Goal: Answer question/provide support: Share knowledge or assist other users

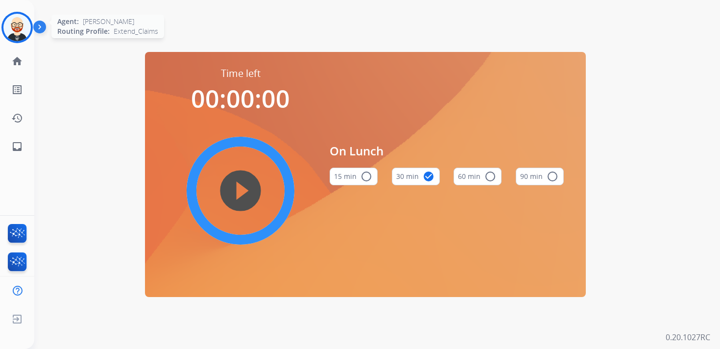
click at [15, 24] on img at bounding box center [16, 27] width 27 height 27
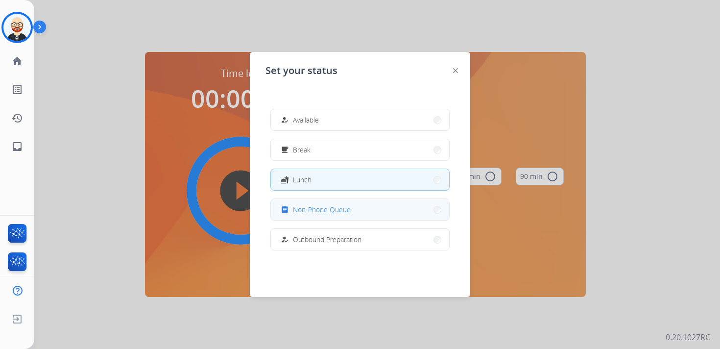
click at [324, 213] on span "Non-Phone Queue" at bounding box center [322, 209] width 58 height 10
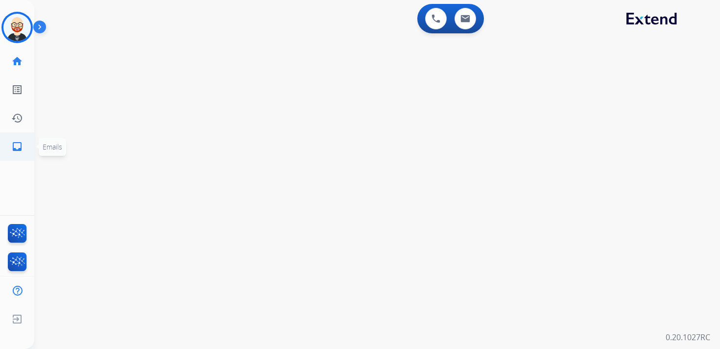
click at [21, 151] on mat-icon "inbox" at bounding box center [17, 147] width 12 height 12
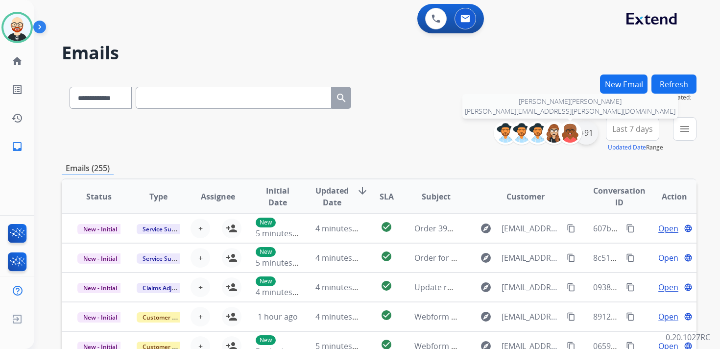
click at [581, 132] on div "+91" at bounding box center [586, 133] width 24 height 24
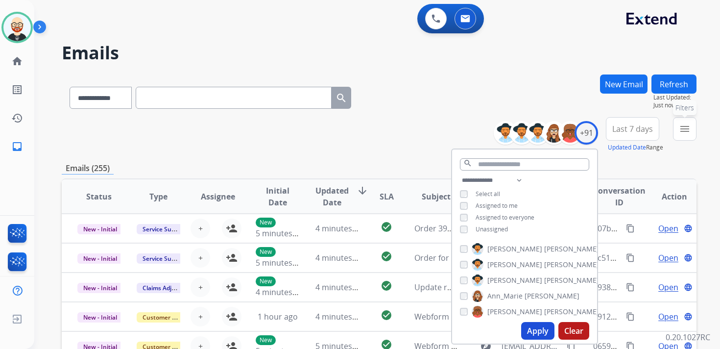
click at [687, 137] on button "menu Filters" at bounding box center [685, 129] width 24 height 24
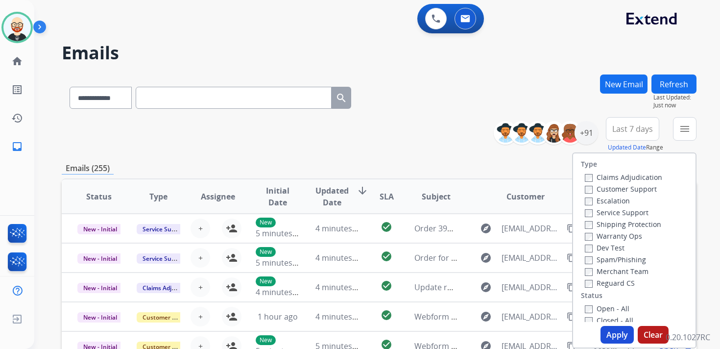
click at [619, 211] on label "Service Support" at bounding box center [617, 212] width 64 height 9
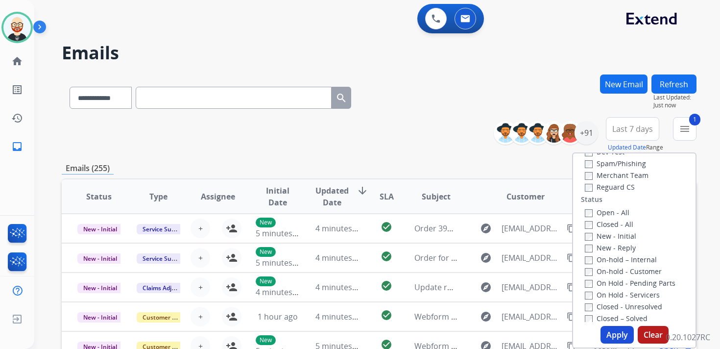
scroll to position [112, 0]
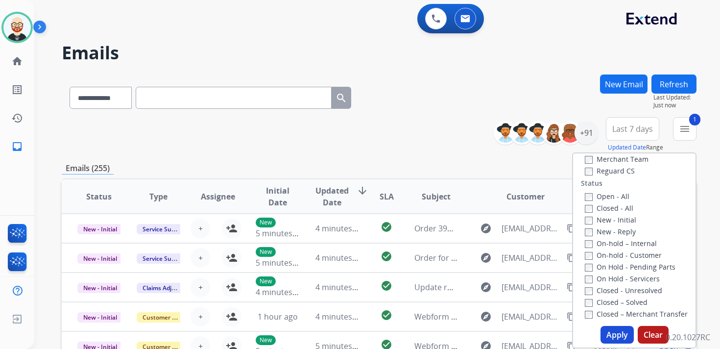
click at [615, 221] on label "New - Initial" at bounding box center [610, 219] width 51 height 9
click at [615, 235] on label "New - Reply" at bounding box center [610, 231] width 51 height 9
click at [615, 339] on button "Apply" at bounding box center [616, 335] width 33 height 18
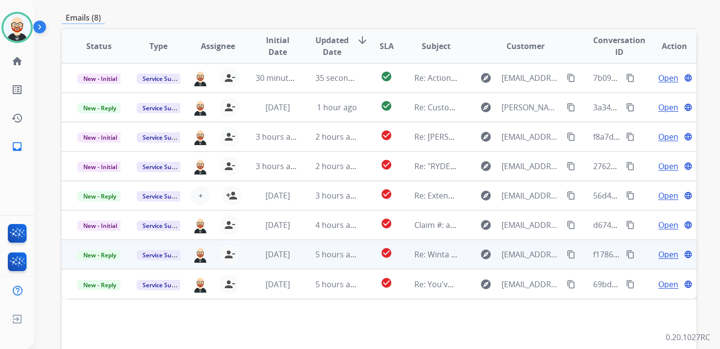
scroll to position [0, 0]
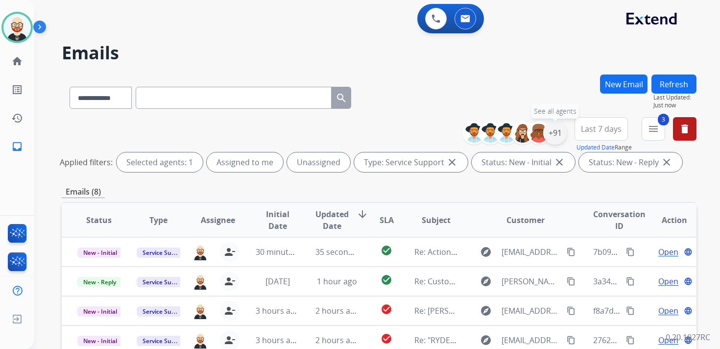
click at [559, 134] on div "+91" at bounding box center [555, 133] width 24 height 24
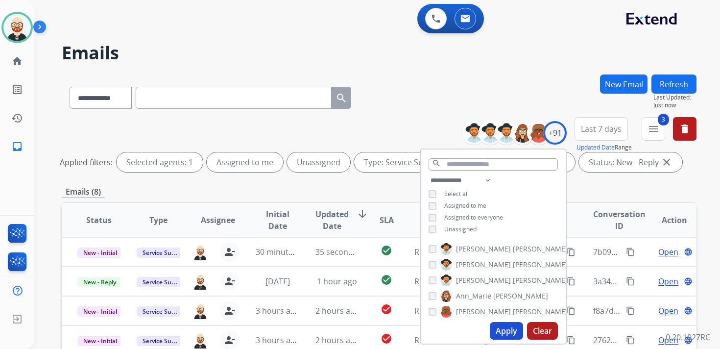
click at [466, 229] on span "Unassigned" at bounding box center [460, 229] width 32 height 8
click at [501, 327] on button "Apply" at bounding box center [506, 331] width 33 height 18
click at [595, 131] on span "Last 7 days" at bounding box center [601, 129] width 41 height 4
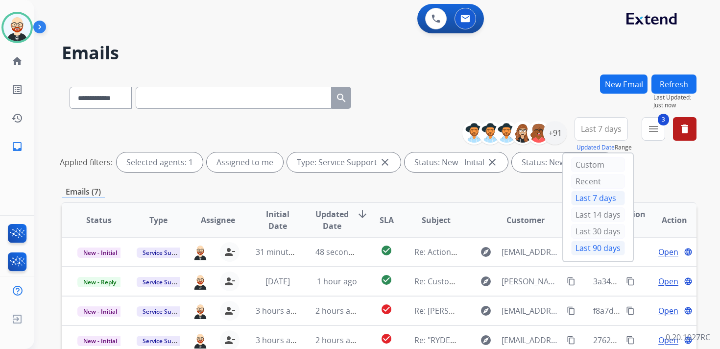
click at [586, 243] on div "Last 90 days" at bounding box center [598, 247] width 54 height 15
click at [659, 127] on button "3 menu Filters" at bounding box center [654, 129] width 24 height 24
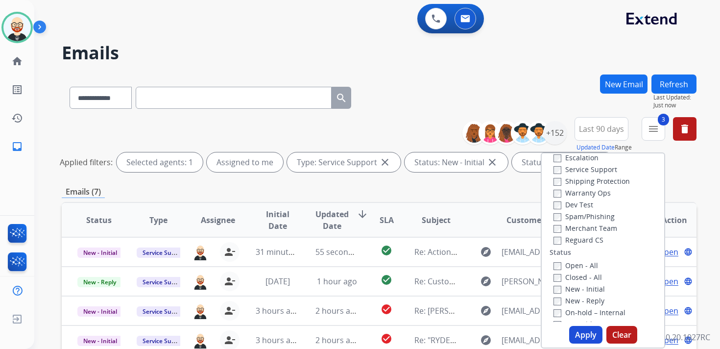
scroll to position [39, 0]
click at [577, 173] on label "Service Support" at bounding box center [585, 172] width 64 height 9
click at [578, 331] on button "Apply" at bounding box center [585, 335] width 33 height 18
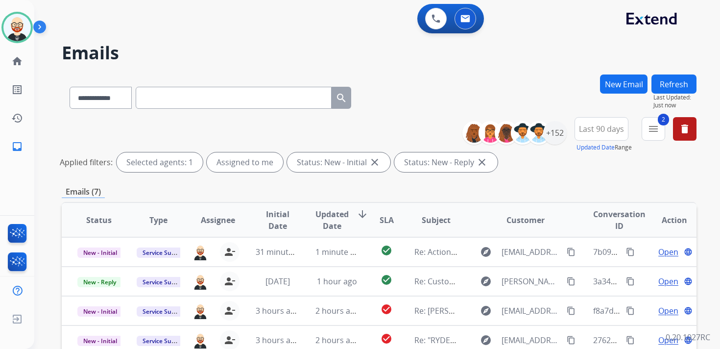
click at [326, 222] on span "Updated Date" at bounding box center [331, 220] width 33 height 24
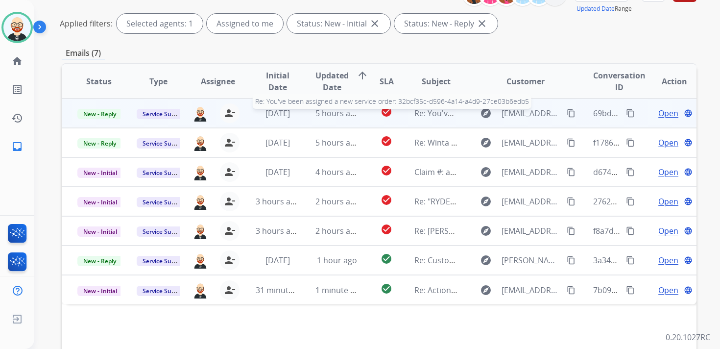
scroll to position [142, 0]
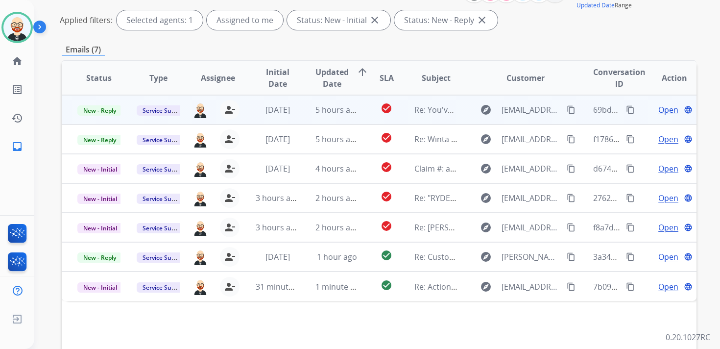
click at [658, 112] on span "Open" at bounding box center [668, 110] width 20 height 12
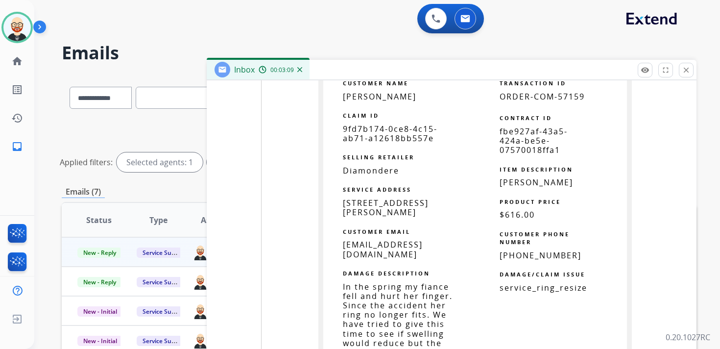
scroll to position [1527, 0]
click at [380, 134] on span "9fd7b174-0ce8-4c15-ab71-a12618bb557e" at bounding box center [390, 134] width 95 height 20
copy tbody
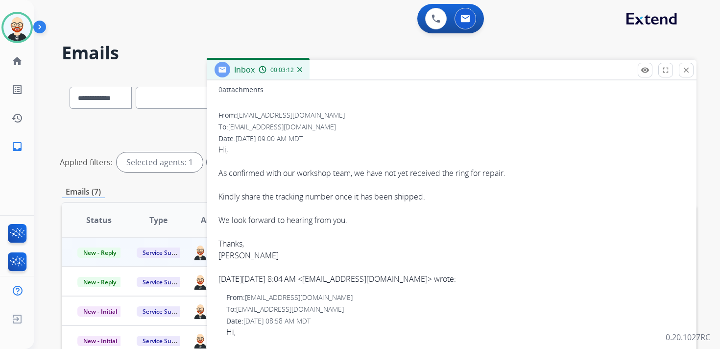
scroll to position [0, 0]
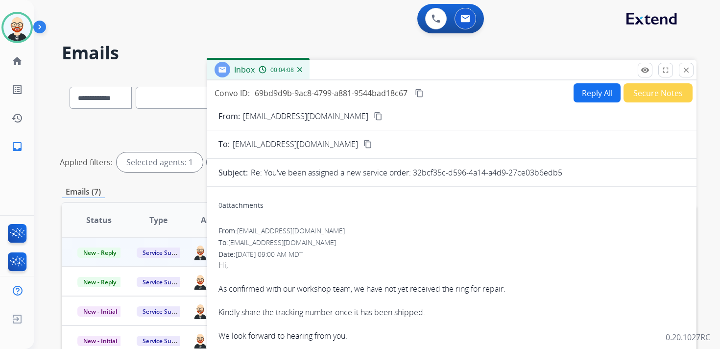
click at [594, 94] on button "Reply All" at bounding box center [596, 92] width 47 height 19
select select "**********"
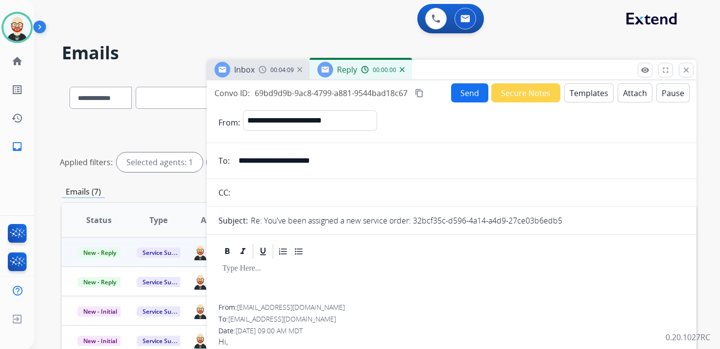
click at [275, 278] on div at bounding box center [451, 282] width 466 height 44
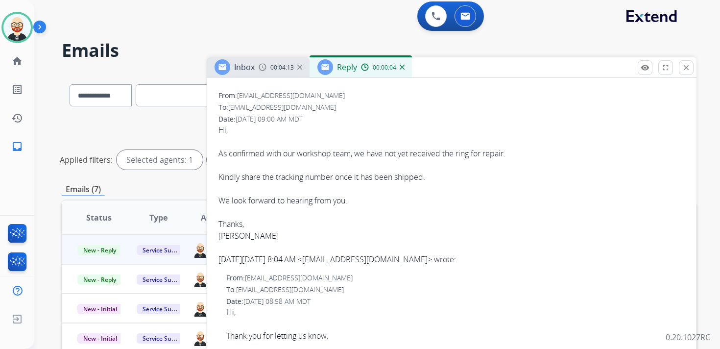
scroll to position [306, 0]
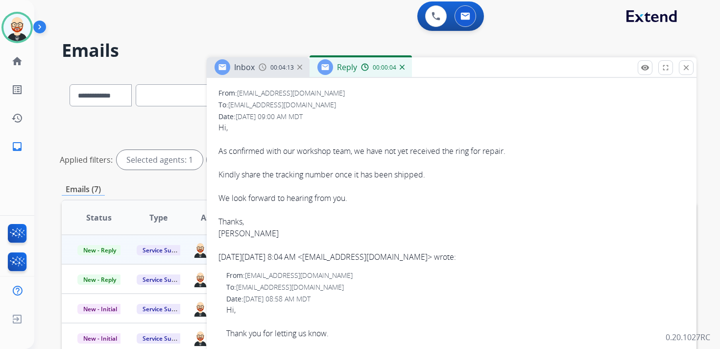
click at [228, 234] on div "Thanks, [PERSON_NAME]" at bounding box center [451, 227] width 466 height 24
copy div "[PERSON_NAME]"
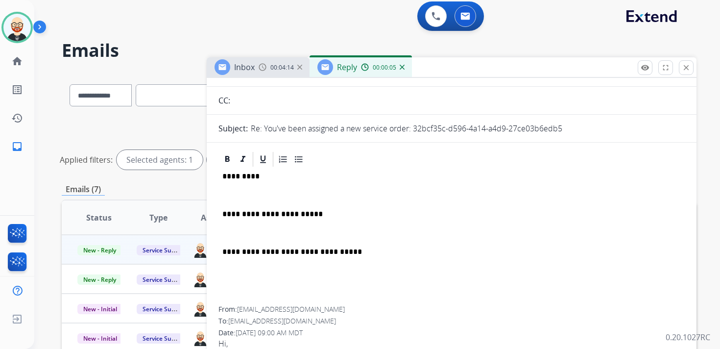
scroll to position [2, 0]
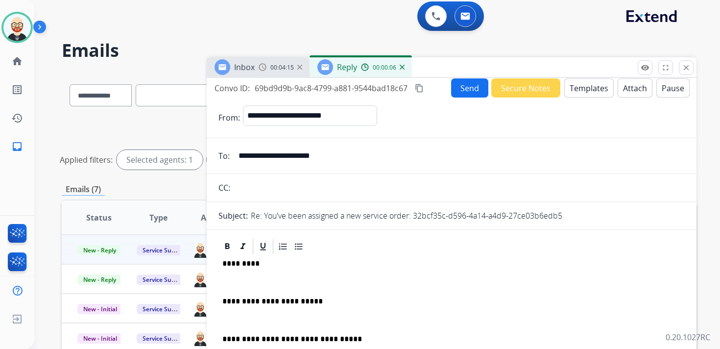
click at [240, 257] on div "**********" at bounding box center [451, 324] width 466 height 138
click at [240, 264] on p "*********" at bounding box center [447, 263] width 451 height 9
click at [239, 282] on p at bounding box center [451, 282] width 458 height 9
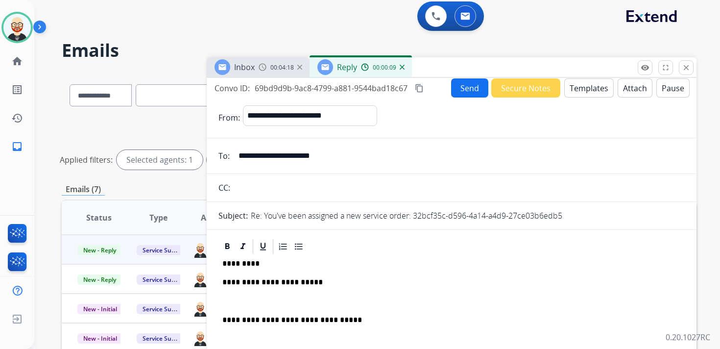
click at [239, 285] on p "**********" at bounding box center [447, 282] width 451 height 9
click at [239, 298] on p at bounding box center [451, 301] width 458 height 9
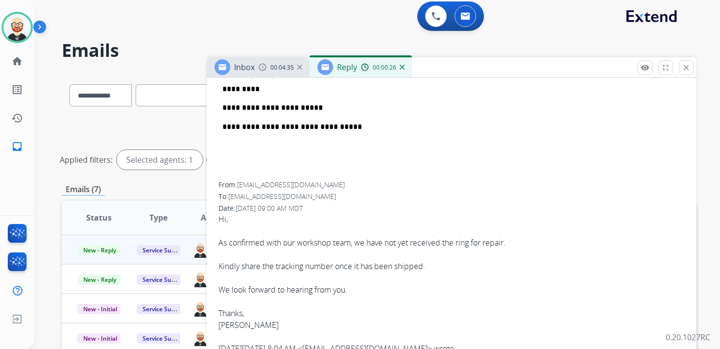
scroll to position [0, 0]
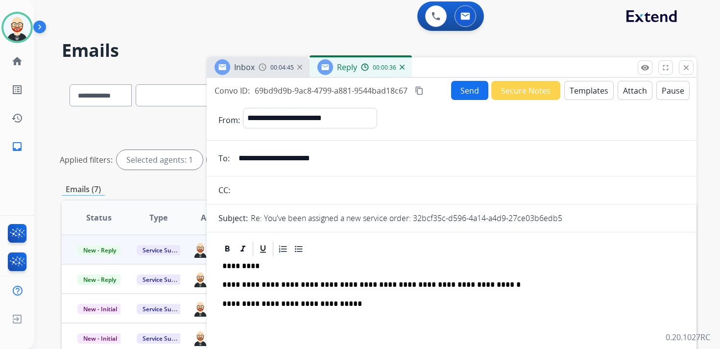
click at [451, 87] on button "Send" at bounding box center [469, 90] width 37 height 19
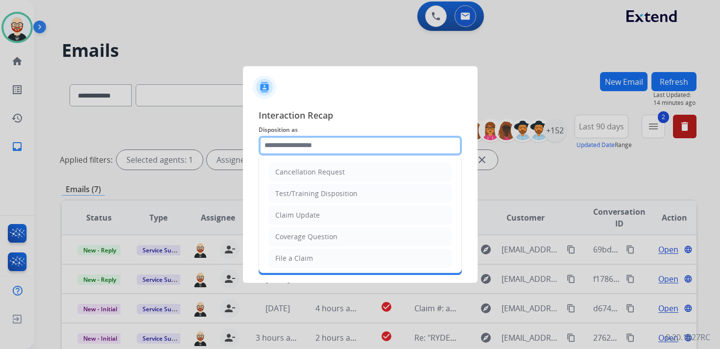
click at [295, 142] on input "text" at bounding box center [360, 146] width 203 height 20
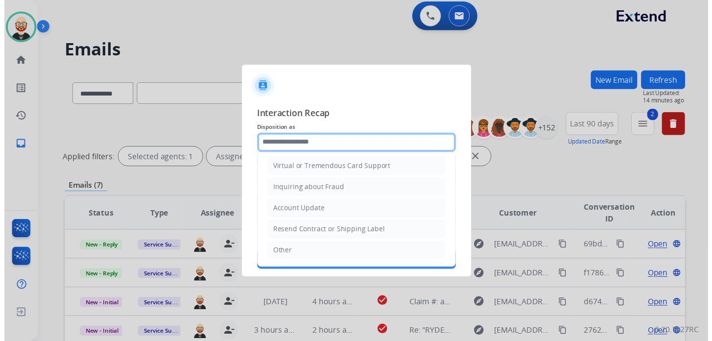
scroll to position [147, 0]
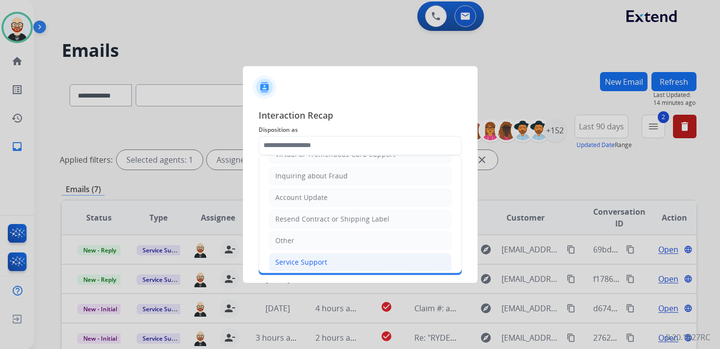
click at [296, 257] on div "Service Support" at bounding box center [301, 262] width 52 height 10
type input "**********"
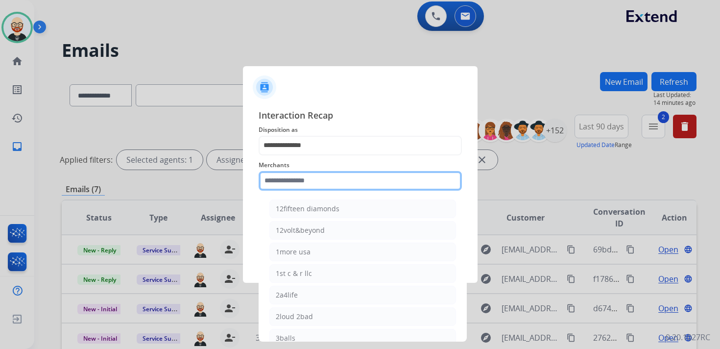
click at [292, 183] on input "text" at bounding box center [360, 181] width 203 height 20
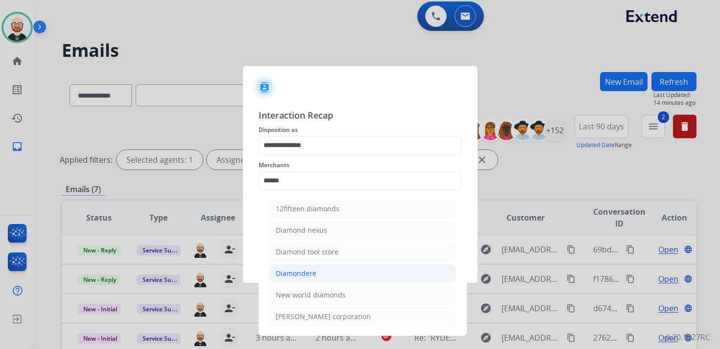
click at [299, 265] on li "Diamondere" at bounding box center [362, 273] width 187 height 19
type input "**********"
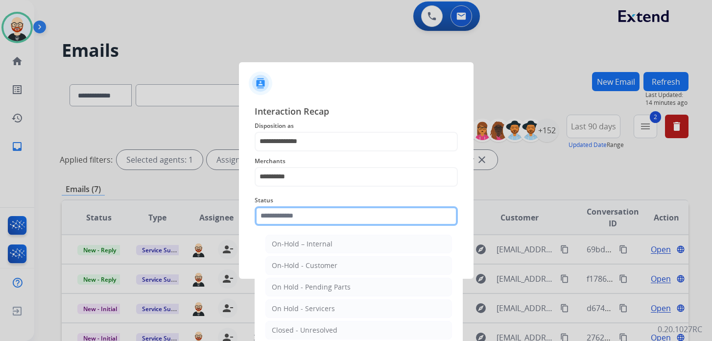
click at [292, 220] on input "text" at bounding box center [356, 216] width 203 height 20
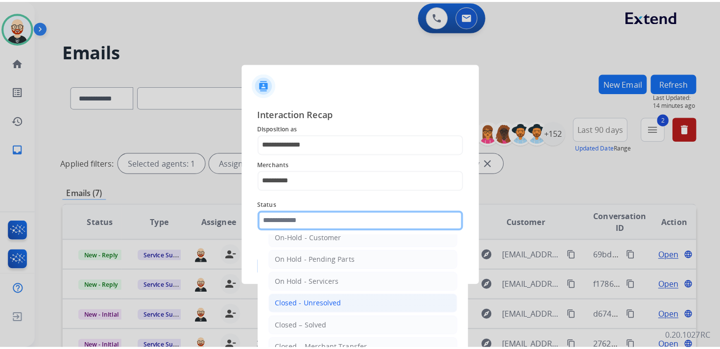
scroll to position [38, 0]
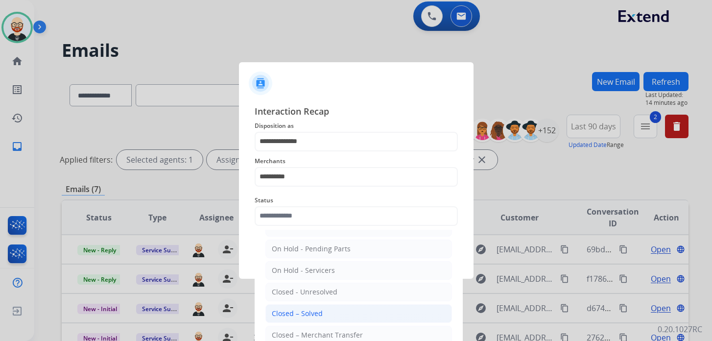
click at [310, 311] on div "Closed – Solved" at bounding box center [297, 314] width 51 height 10
type input "**********"
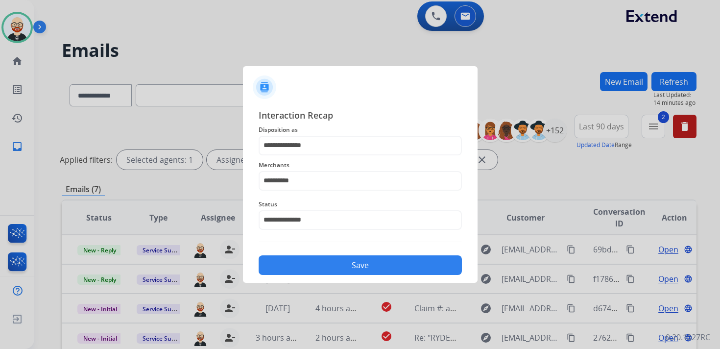
click at [322, 265] on button "Save" at bounding box center [360, 265] width 203 height 20
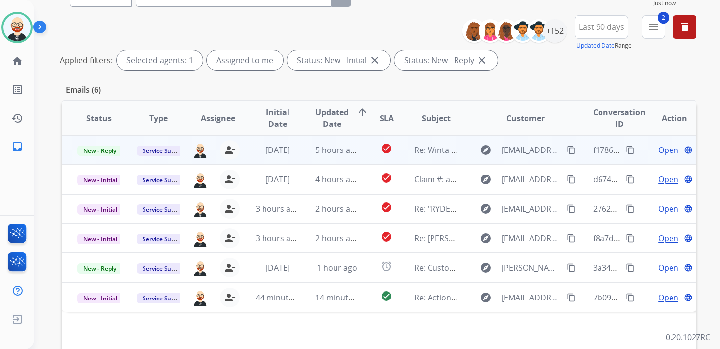
scroll to position [133, 0]
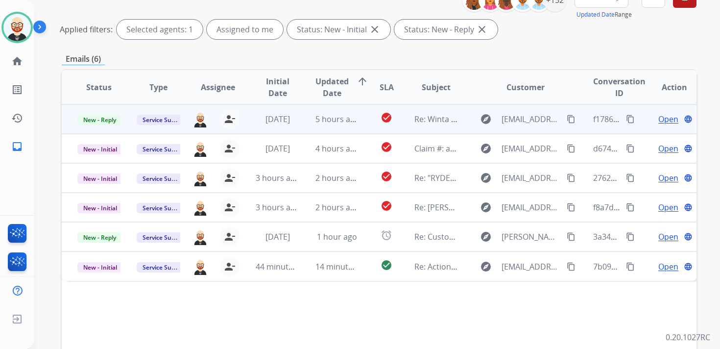
click at [661, 123] on span "Open" at bounding box center [668, 119] width 20 height 12
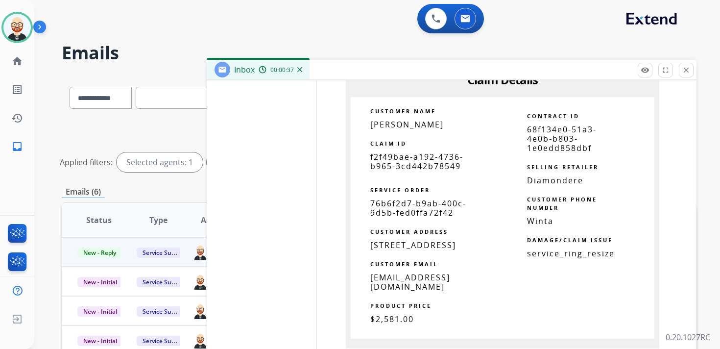
scroll to position [2958, 0]
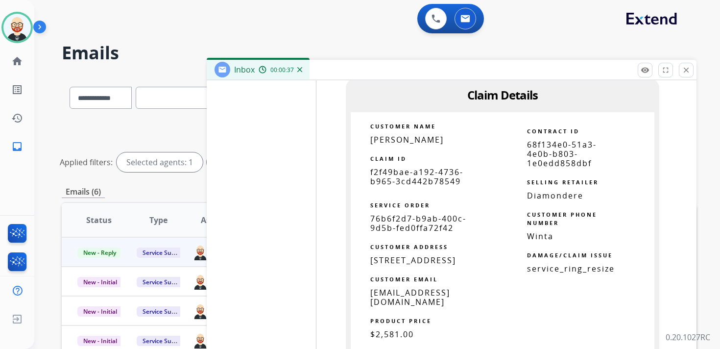
click at [410, 187] on span "f2f49bae-a192-4736-b965-3cd442b78549" at bounding box center [416, 177] width 93 height 20
copy tbody
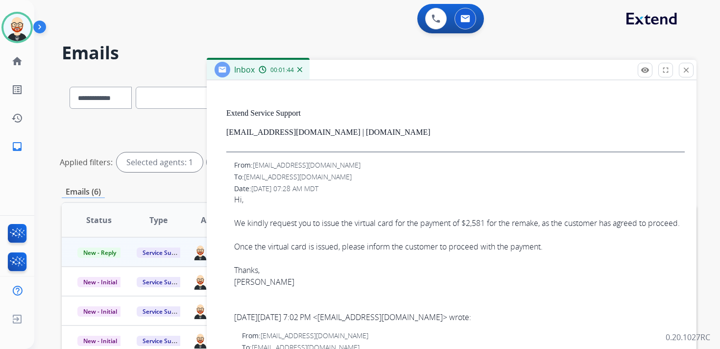
scroll to position [489, 0]
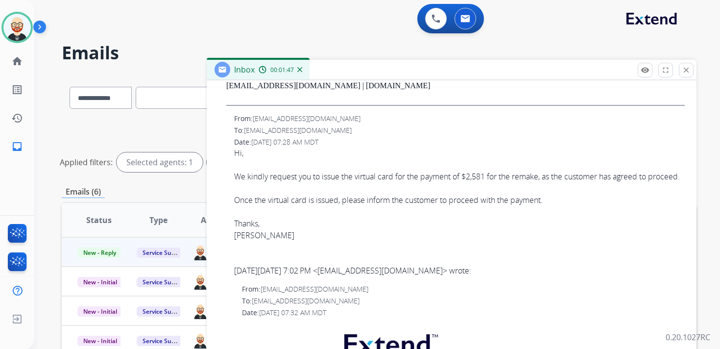
click at [352, 177] on div "Hi, We kindly request you to issue the virtual card for the payment of $2,581 f…" at bounding box center [459, 194] width 451 height 94
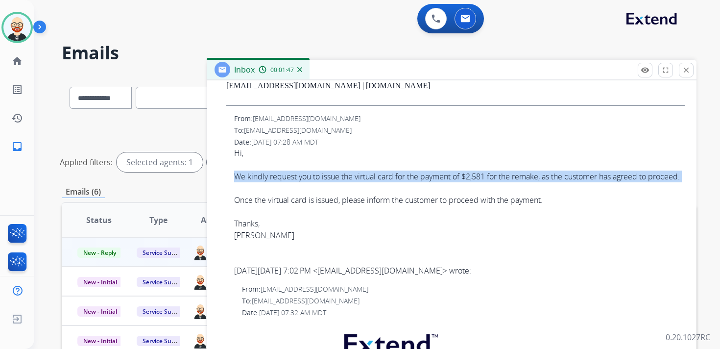
click at [352, 177] on div "Hi, We kindly request you to issue the virtual card for the payment of $2,581 f…" at bounding box center [459, 194] width 451 height 94
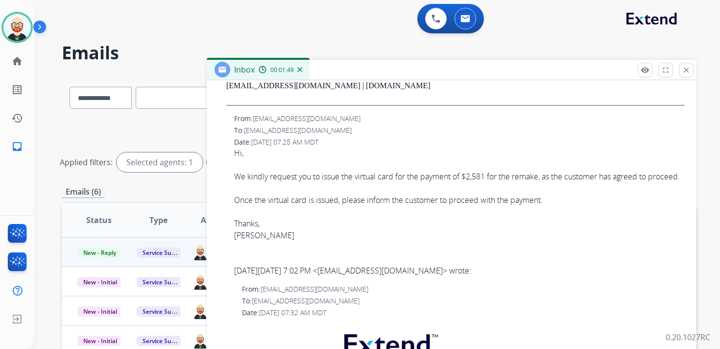
click at [254, 179] on div "Hi, We kindly request you to issue the virtual card for the payment of $2,581 f…" at bounding box center [459, 194] width 451 height 94
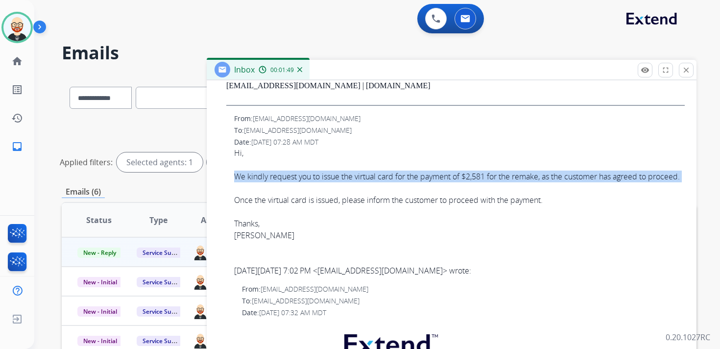
click at [254, 179] on div "Hi, We kindly request you to issue the virtual card for the payment of $2,581 f…" at bounding box center [459, 194] width 451 height 94
copy div "We kindly request you to issue the virtual card for the payment of $2,581 for t…"
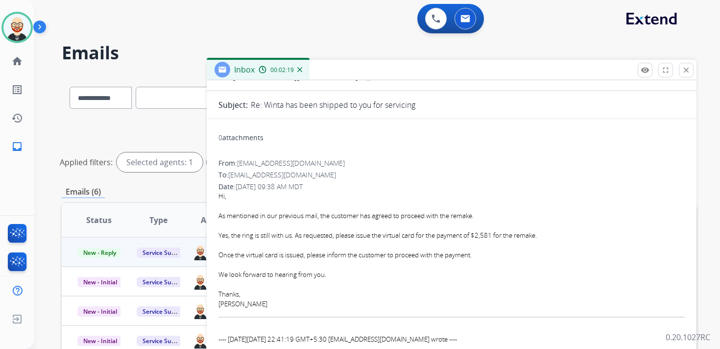
scroll to position [73, 0]
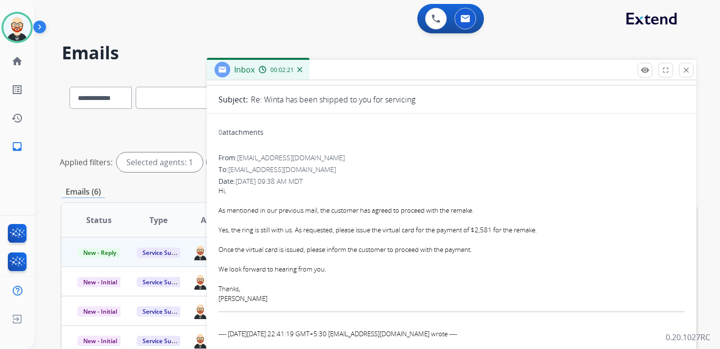
click at [351, 232] on div "Yes, the ring is still with us. As requested, please issue the virtual card for…" at bounding box center [451, 230] width 466 height 10
drag, startPoint x: 297, startPoint y: 230, endPoint x: 561, endPoint y: 225, distance: 264.0
click at [561, 225] on div "Yes, the ring is still with us. As requested, please issue the virtual card for…" at bounding box center [451, 230] width 466 height 10
copy div "As requested, please issue the virtual card for the payment of $2,581 for the r…"
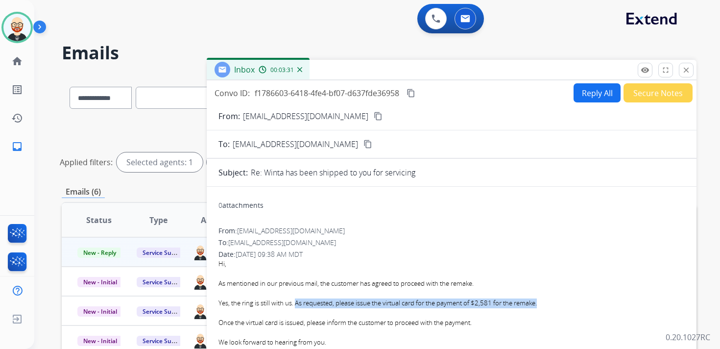
click at [581, 96] on button "Reply All" at bounding box center [596, 92] width 47 height 19
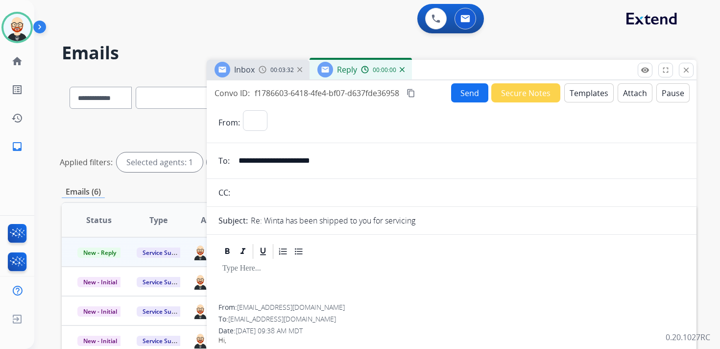
select select "**********"
click at [258, 282] on div at bounding box center [451, 282] width 466 height 44
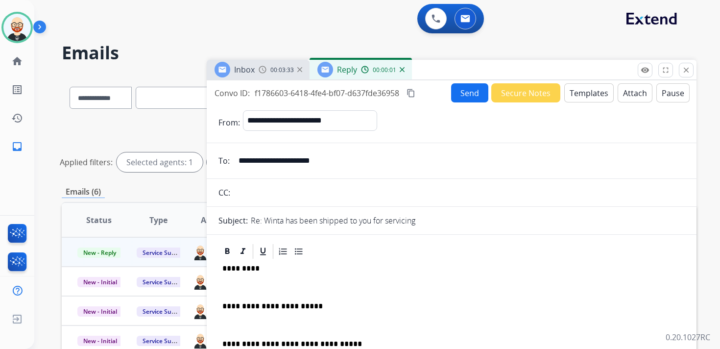
scroll to position [2, 0]
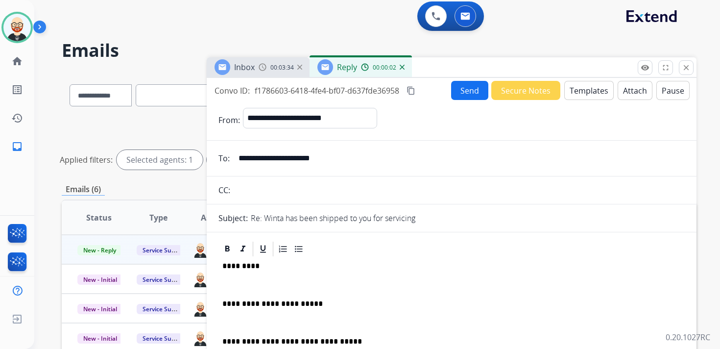
click at [266, 284] on p at bounding box center [451, 284] width 458 height 9
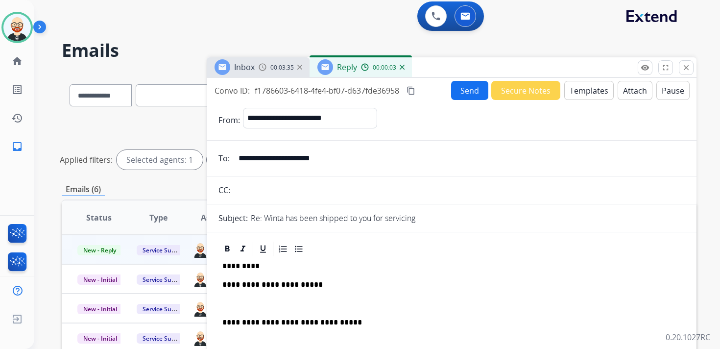
click at [251, 302] on p at bounding box center [451, 303] width 458 height 9
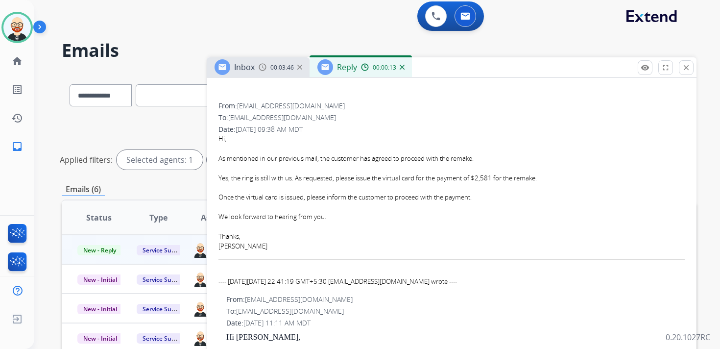
scroll to position [260, 0]
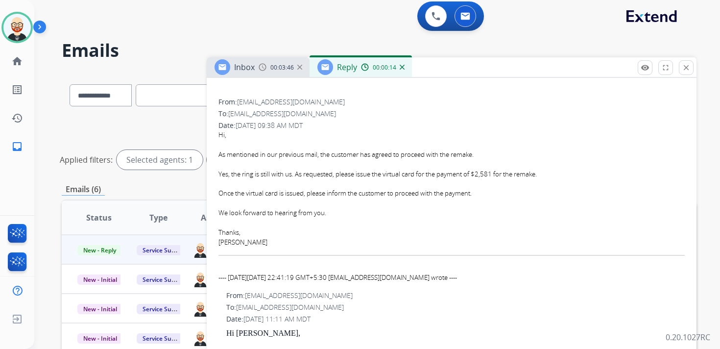
click at [230, 249] on div "Hi, As mentioned in our previous mail, the customer has agreed to proceed with …" at bounding box center [451, 206] width 466 height 153
click at [230, 247] on div "[PERSON_NAME]" at bounding box center [451, 243] width 466 height 10
click at [224, 239] on div "[PERSON_NAME]" at bounding box center [451, 243] width 466 height 10
copy div "[PERSON_NAME]"
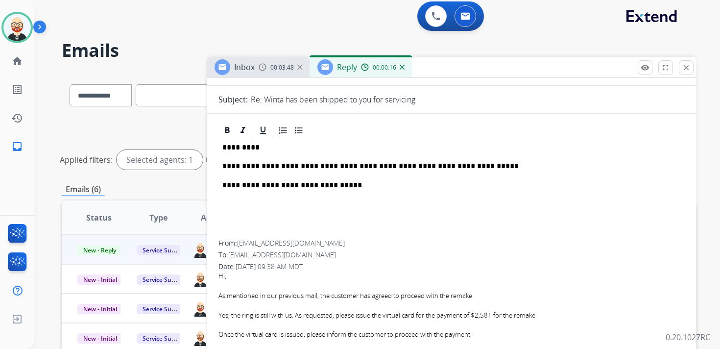
scroll to position [0, 0]
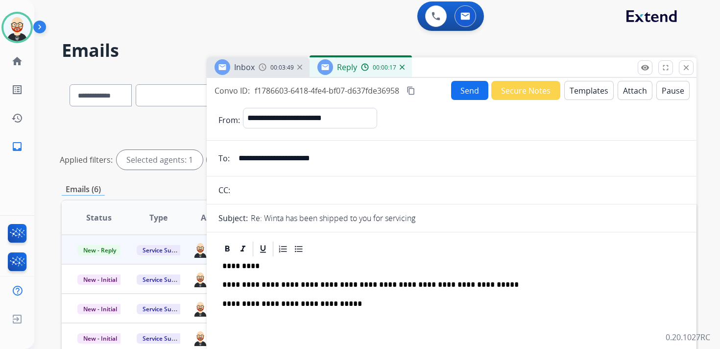
click at [245, 264] on p "*********" at bounding box center [447, 266] width 451 height 9
click at [459, 90] on button "Send" at bounding box center [469, 90] width 37 height 19
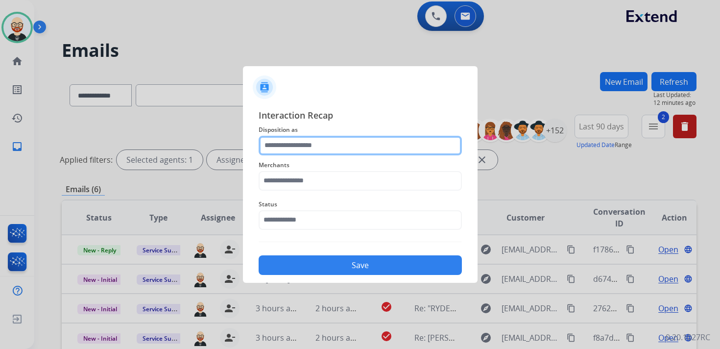
click at [300, 146] on input "text" at bounding box center [360, 146] width 203 height 20
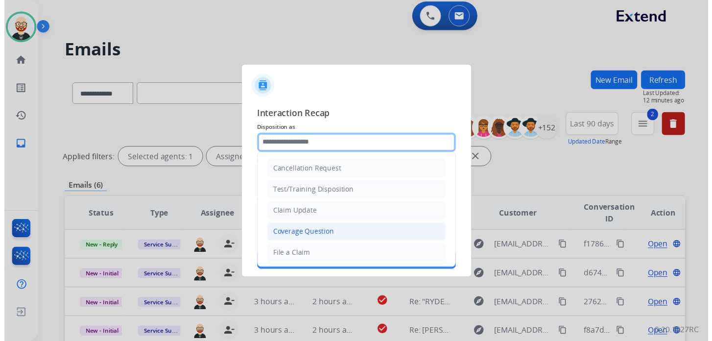
scroll to position [147, 0]
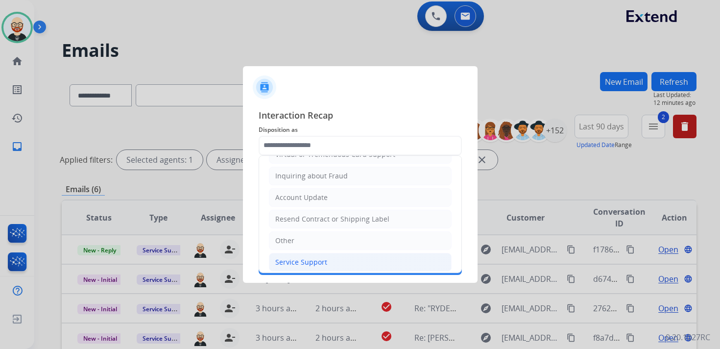
click at [313, 257] on div "Service Support" at bounding box center [301, 262] width 52 height 10
type input "**********"
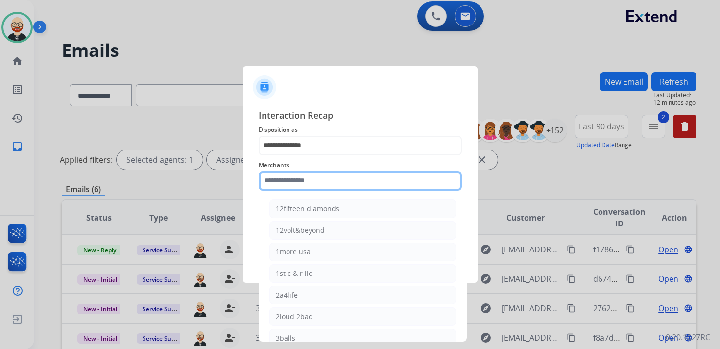
click at [303, 187] on input "text" at bounding box center [360, 181] width 203 height 20
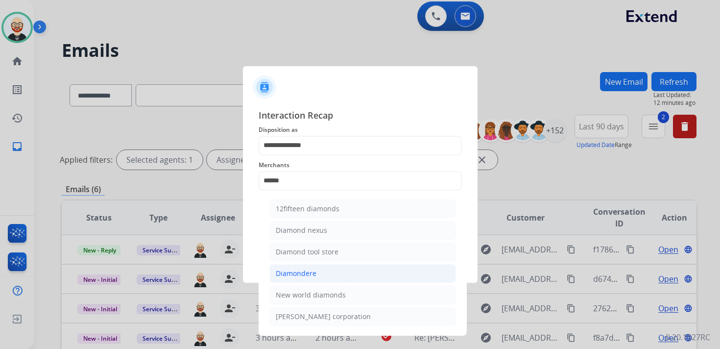
click at [315, 265] on li "Diamondere" at bounding box center [362, 273] width 187 height 19
type input "**********"
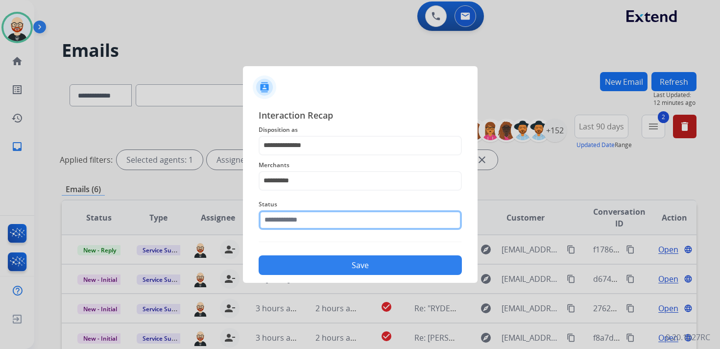
click at [286, 225] on input "text" at bounding box center [360, 220] width 203 height 20
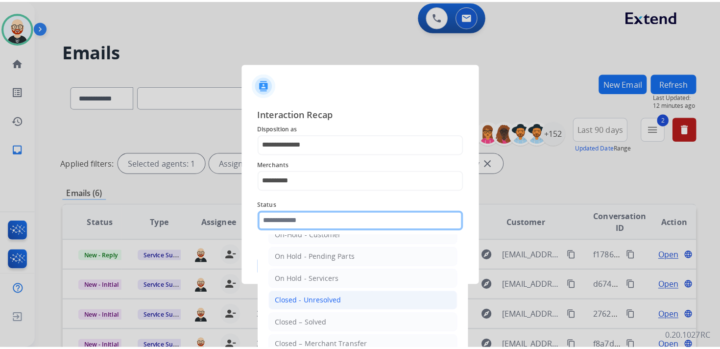
scroll to position [36, 0]
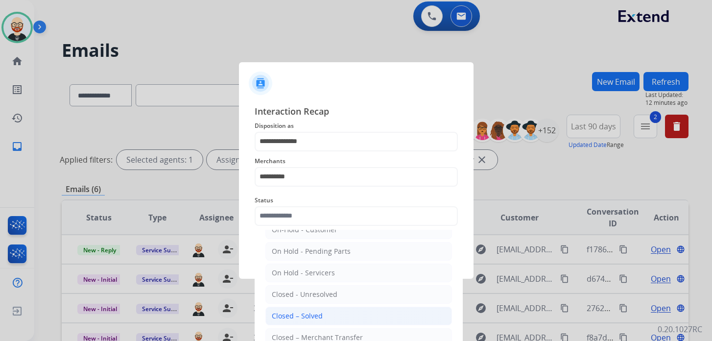
click at [297, 314] on div "Closed – Solved" at bounding box center [297, 316] width 51 height 10
type input "**********"
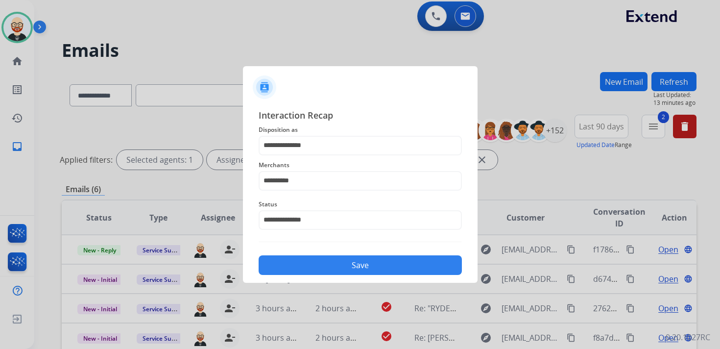
click at [347, 262] on button "Save" at bounding box center [360, 265] width 203 height 20
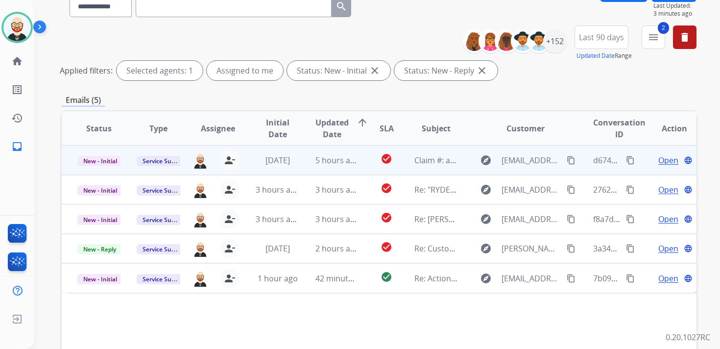
scroll to position [95, 0]
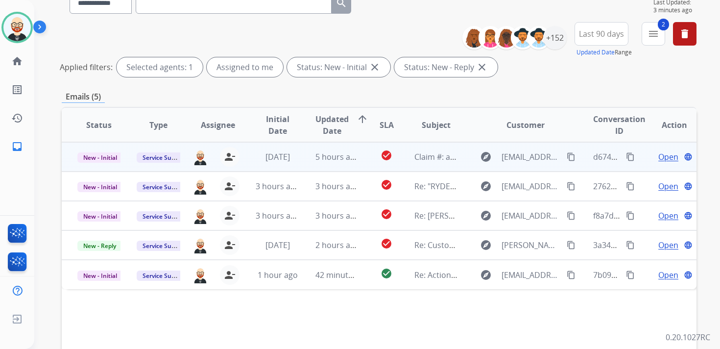
click at [652, 157] on div "Open language" at bounding box center [674, 157] width 44 height 12
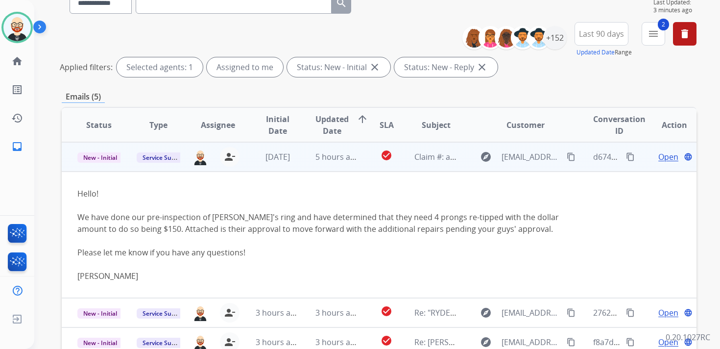
click at [641, 163] on td "Open language" at bounding box center [667, 156] width 60 height 29
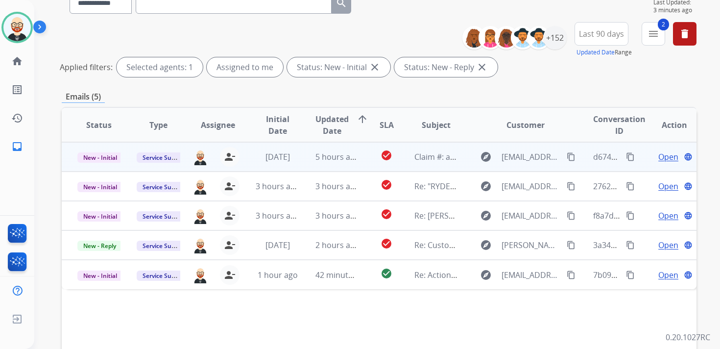
click at [658, 160] on span "Open" at bounding box center [668, 157] width 20 height 12
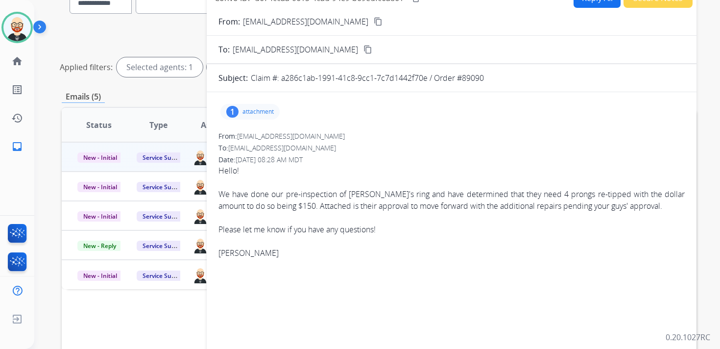
click at [255, 114] on p "attachment" at bounding box center [257, 112] width 31 height 8
click at [529, 140] on div "From: [EMAIL_ADDRESS][DOMAIN_NAME]" at bounding box center [451, 136] width 466 height 10
click at [256, 110] on p "attachment" at bounding box center [257, 112] width 31 height 8
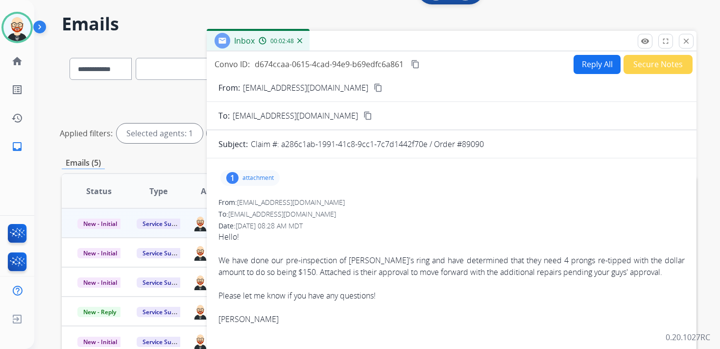
scroll to position [0, 0]
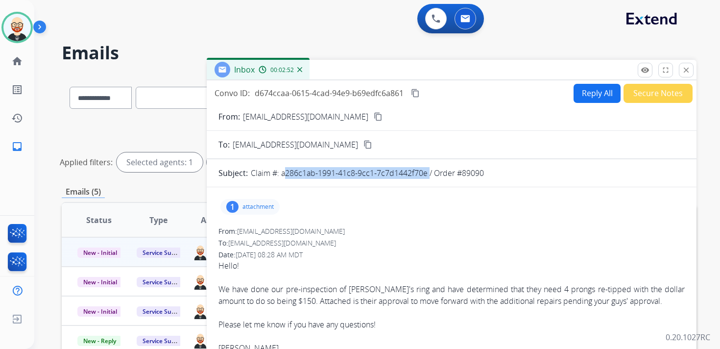
drag, startPoint x: 428, startPoint y: 173, endPoint x: 282, endPoint y: 173, distance: 145.5
click at [282, 173] on p "Claim #: a286c1ab-1991-41c8-9cc1-7c7d1442f70e / Order #89090" at bounding box center [367, 173] width 233 height 12
copy p "a286c1ab-1991-41c8-9cc1-7c7d1442f70e"
click at [416, 93] on mat-icon "content_copy" at bounding box center [415, 93] width 9 height 9
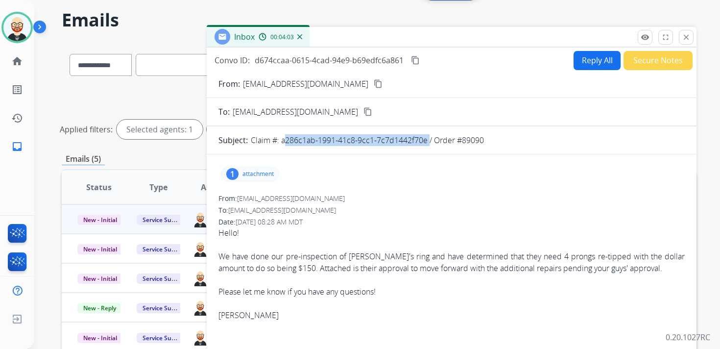
scroll to position [33, 0]
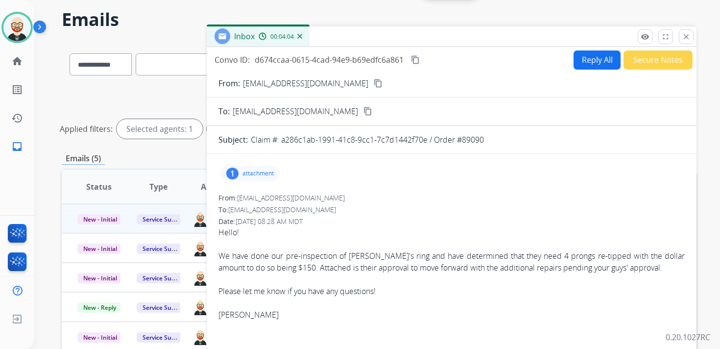
click at [419, 259] on div "We have done our pre-inspection of [PERSON_NAME]'s ring and have determined tha…" at bounding box center [451, 262] width 466 height 24
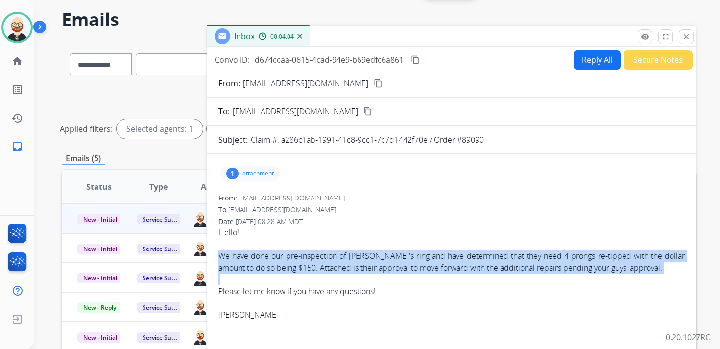
click at [419, 259] on div "We have done our pre-inspection of [PERSON_NAME]'s ring and have determined tha…" at bounding box center [451, 262] width 466 height 24
copy div "We have done our pre-inspection of [PERSON_NAME]'s ring and have determined tha…"
click at [587, 64] on button "Reply All" at bounding box center [596, 59] width 47 height 19
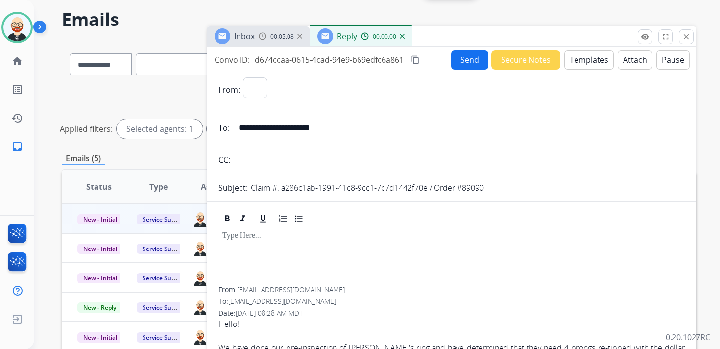
select select "**********"
click at [272, 238] on p at bounding box center [451, 235] width 458 height 9
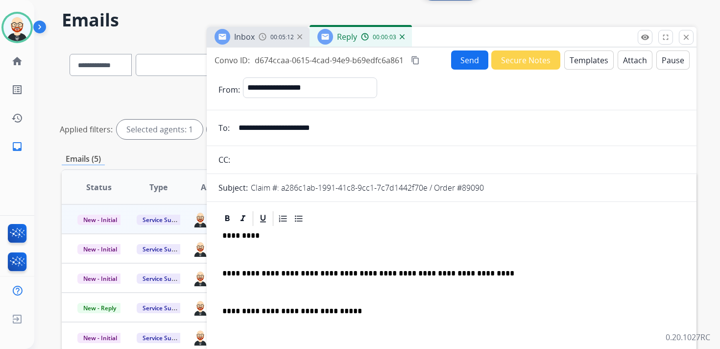
click at [239, 247] on div "**********" at bounding box center [451, 296] width 466 height 138
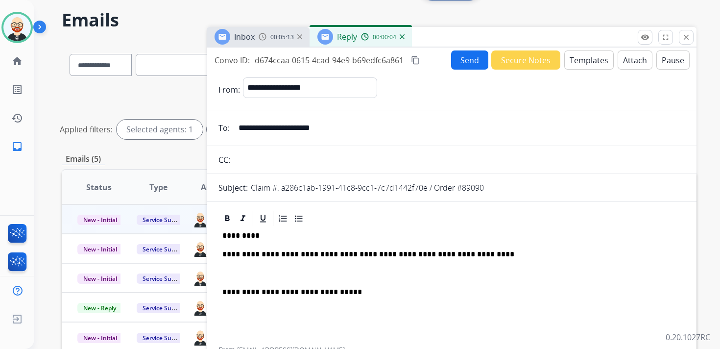
click at [241, 277] on p at bounding box center [451, 273] width 458 height 9
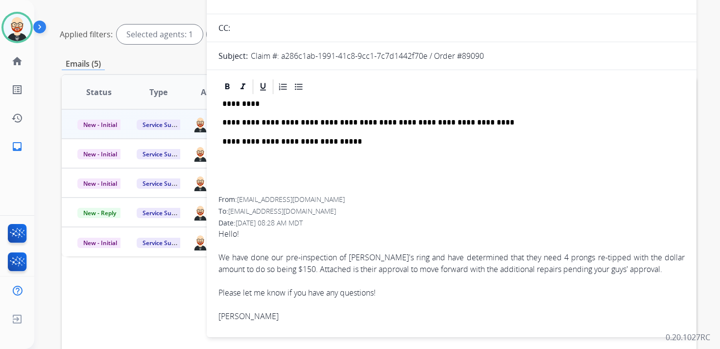
scroll to position [134, 0]
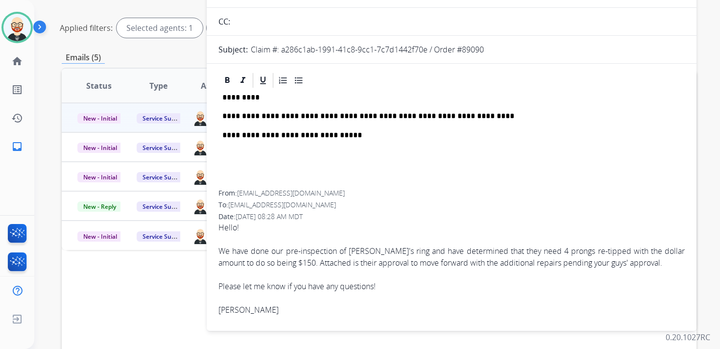
click at [230, 311] on div "[PERSON_NAME]" at bounding box center [451, 310] width 466 height 12
copy div "[PERSON_NAME]"
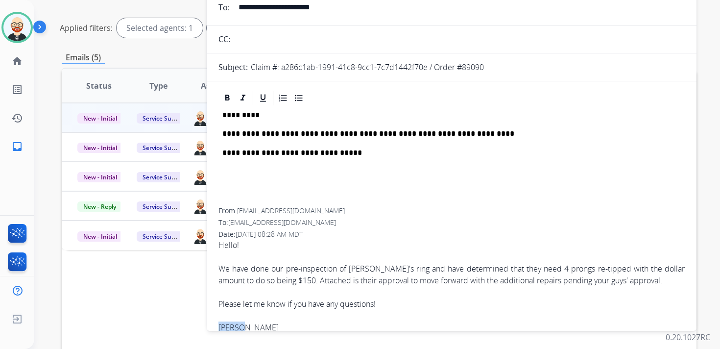
scroll to position [16, 0]
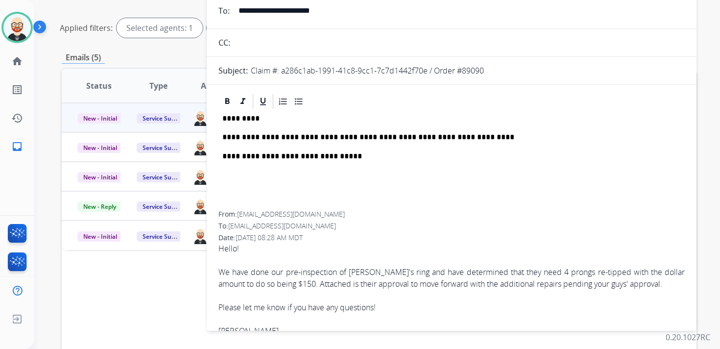
click at [240, 116] on p "*********" at bounding box center [447, 118] width 451 height 9
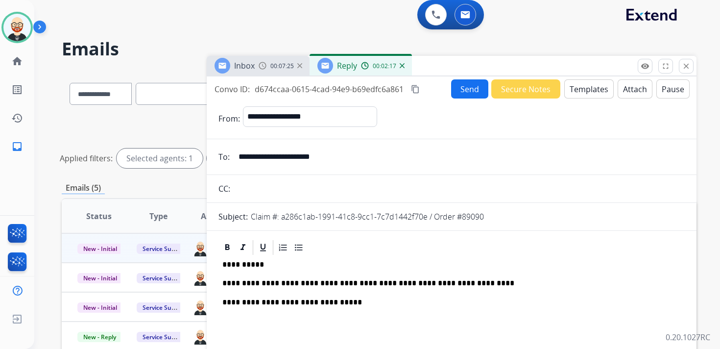
scroll to position [0, 0]
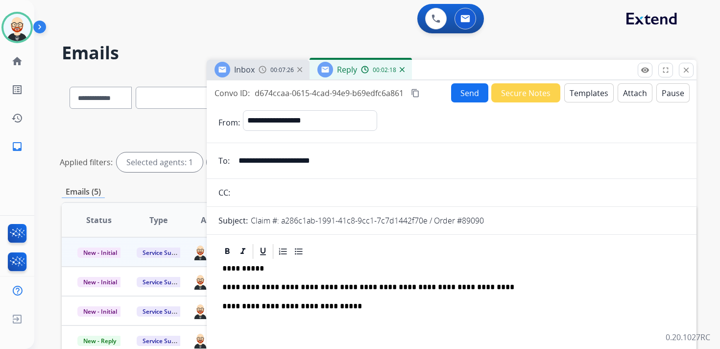
click at [467, 93] on button "Send" at bounding box center [469, 92] width 37 height 19
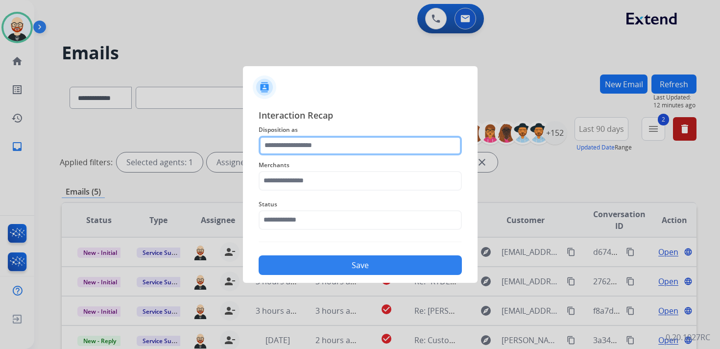
click at [351, 143] on input "text" at bounding box center [360, 146] width 203 height 20
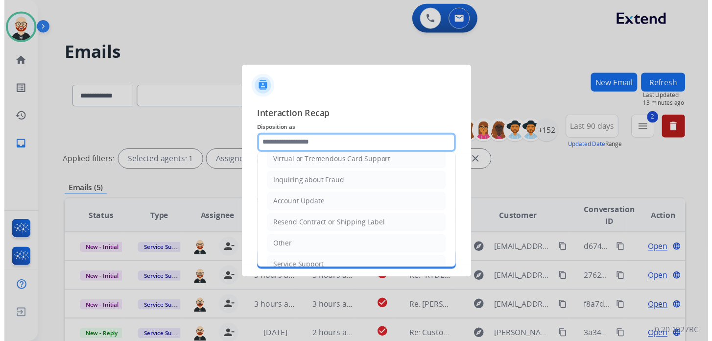
scroll to position [147, 0]
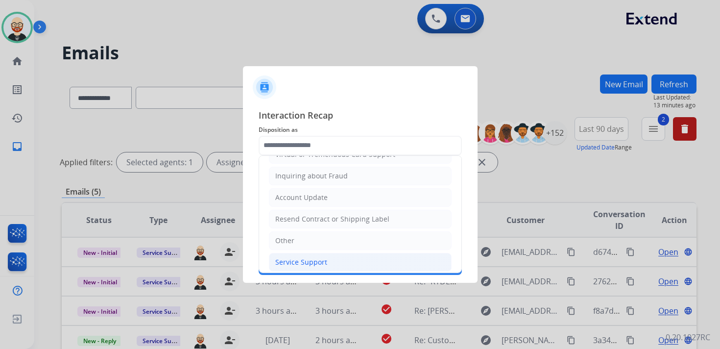
click at [325, 255] on li "Service Support" at bounding box center [360, 262] width 183 height 19
type input "**********"
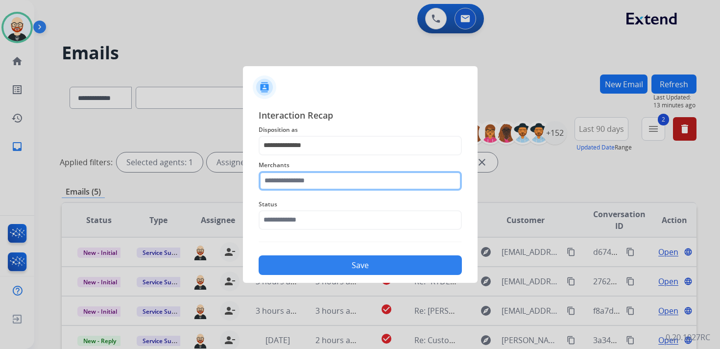
click at [295, 186] on input "text" at bounding box center [360, 181] width 203 height 20
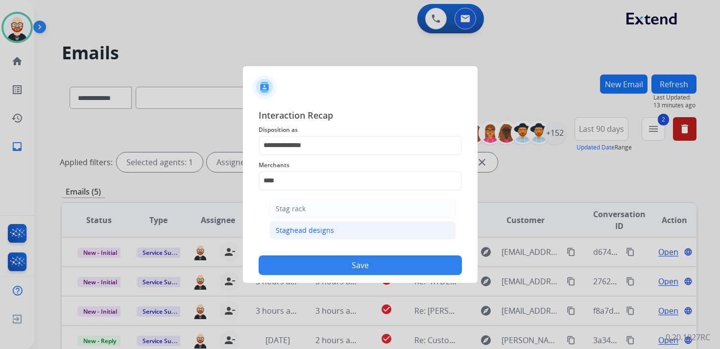
click at [296, 229] on div "Staghead designs" at bounding box center [305, 230] width 58 height 10
type input "**********"
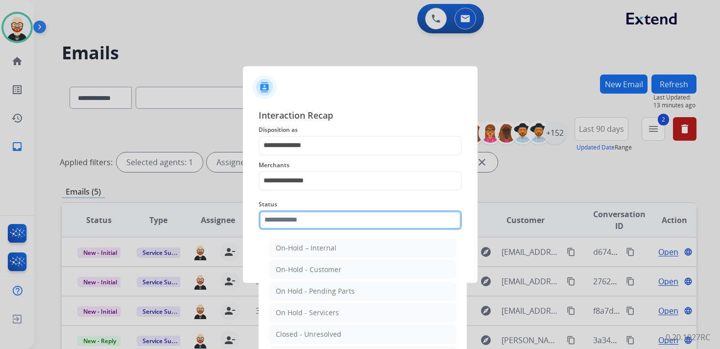
click at [289, 221] on input "text" at bounding box center [360, 220] width 203 height 20
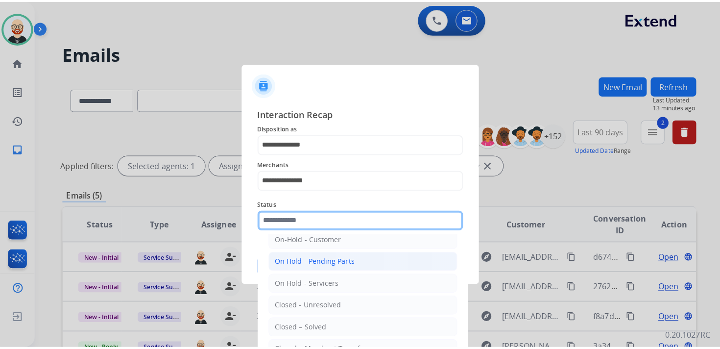
scroll to position [48, 0]
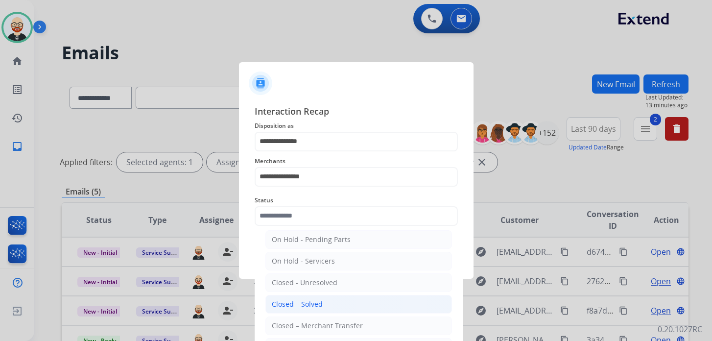
click at [303, 299] on div "Closed – Solved" at bounding box center [297, 304] width 51 height 10
type input "**********"
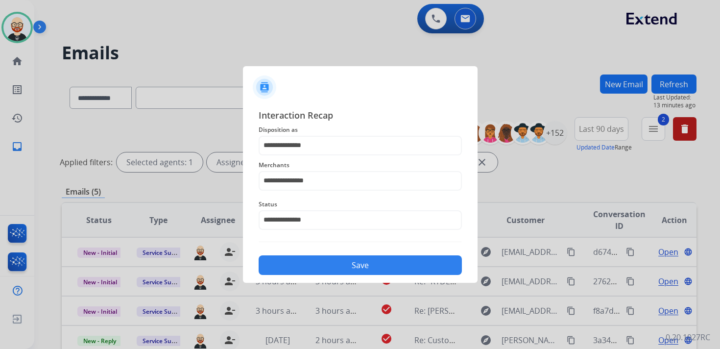
click at [305, 266] on button "Save" at bounding box center [360, 265] width 203 height 20
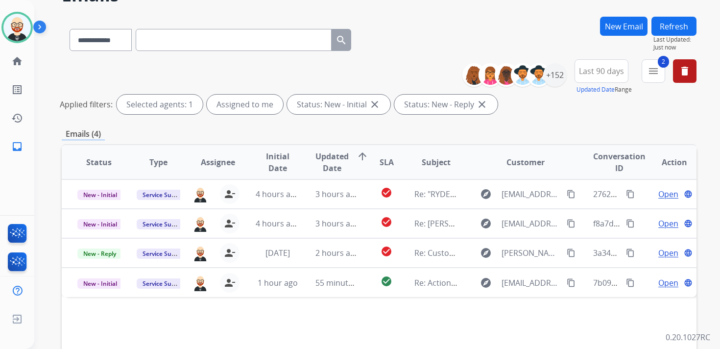
scroll to position [59, 0]
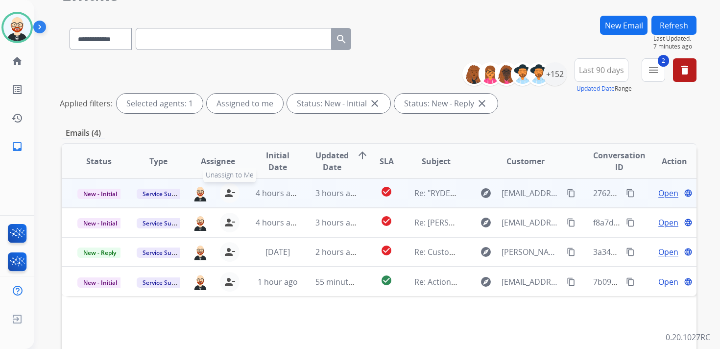
click at [228, 191] on mat-icon "person_remove" at bounding box center [230, 193] width 12 height 12
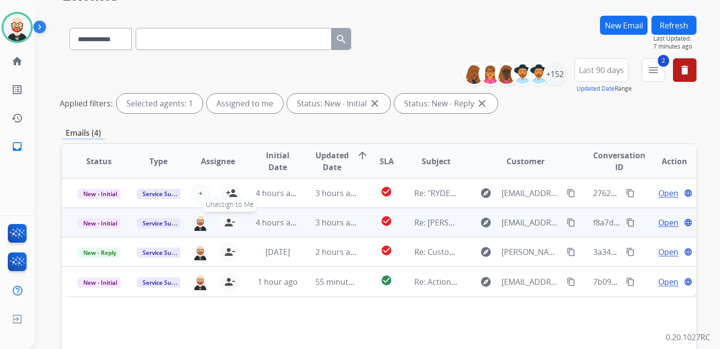
click at [226, 225] on mat-icon "person_remove" at bounding box center [230, 222] width 12 height 12
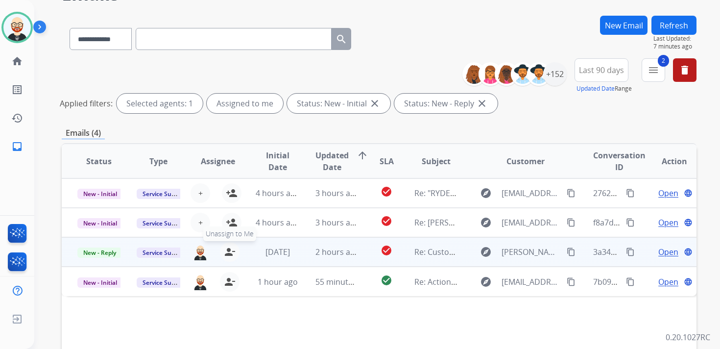
click at [229, 249] on mat-icon "person_remove" at bounding box center [230, 252] width 12 height 12
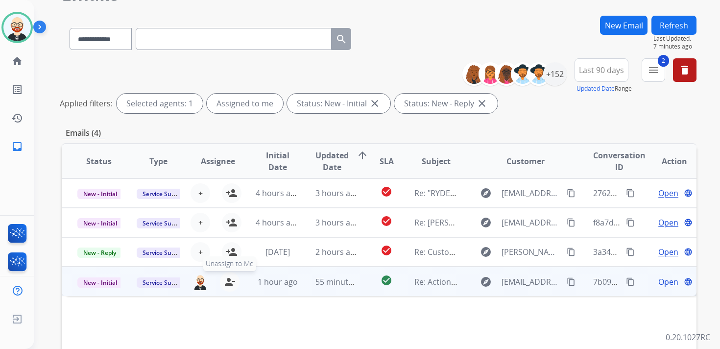
click at [229, 284] on mat-icon "person_remove" at bounding box center [230, 282] width 12 height 12
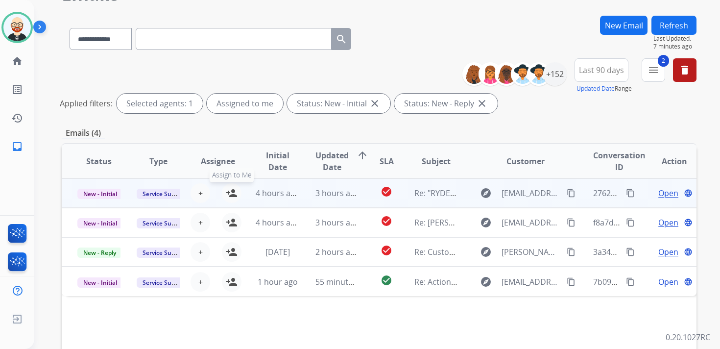
click at [232, 195] on mat-icon "person_add" at bounding box center [232, 193] width 12 height 12
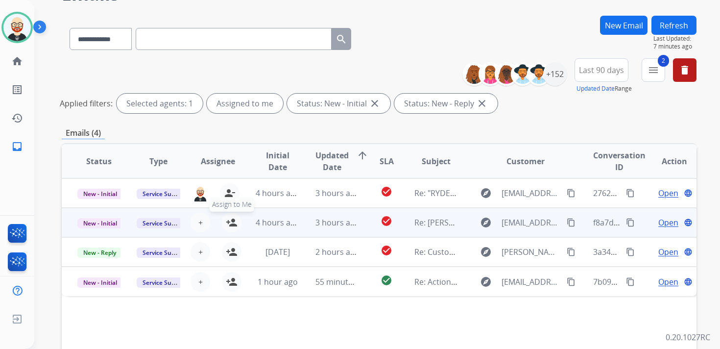
click at [233, 219] on mat-icon "person_add" at bounding box center [232, 222] width 12 height 12
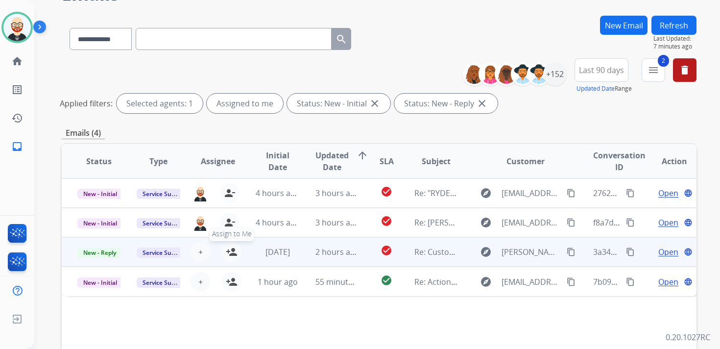
click at [232, 255] on mat-icon "person_add" at bounding box center [232, 252] width 12 height 12
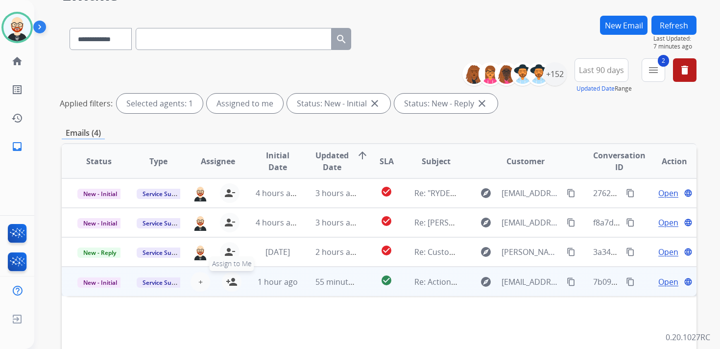
click at [230, 281] on mat-icon "person_add" at bounding box center [232, 282] width 12 height 12
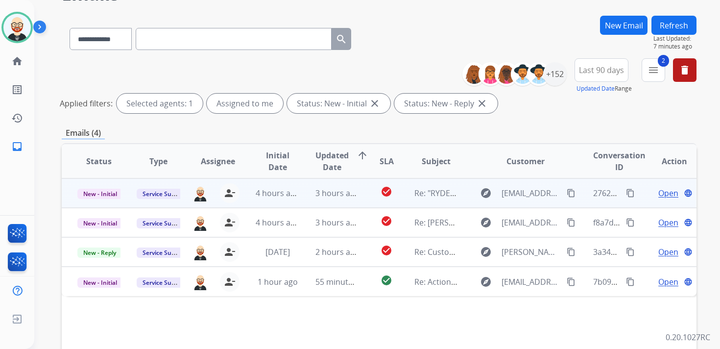
click at [658, 195] on span "Open" at bounding box center [668, 193] width 20 height 12
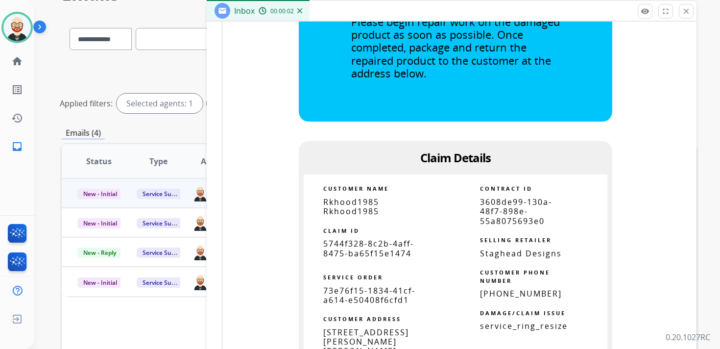
scroll to position [474, 0]
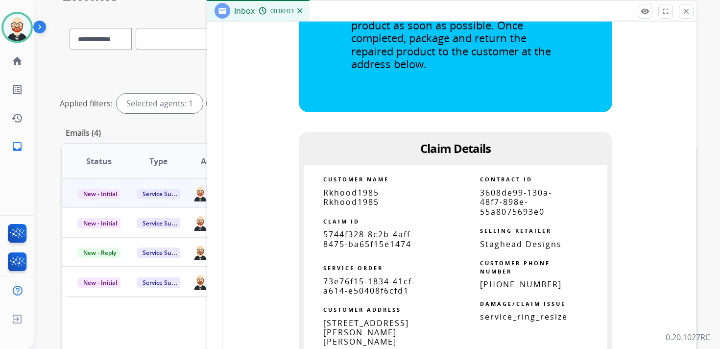
click at [354, 245] on span "5744f328-8c2b-4aff-8475-ba65f15e1474" at bounding box center [368, 239] width 91 height 20
copy tbody
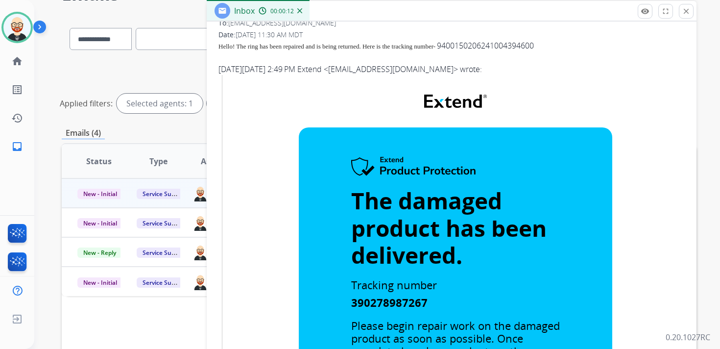
scroll to position [0, 0]
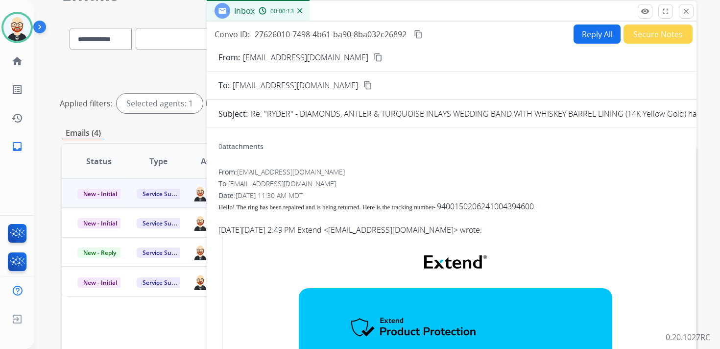
click at [419, 38] on mat-icon "content_copy" at bounding box center [418, 34] width 9 height 9
click at [289, 209] on span "Hello! The ring has been repaired and is being returned. Here is the tracking n…" at bounding box center [326, 206] width 217 height 7
click at [597, 31] on button "Reply All" at bounding box center [596, 33] width 47 height 19
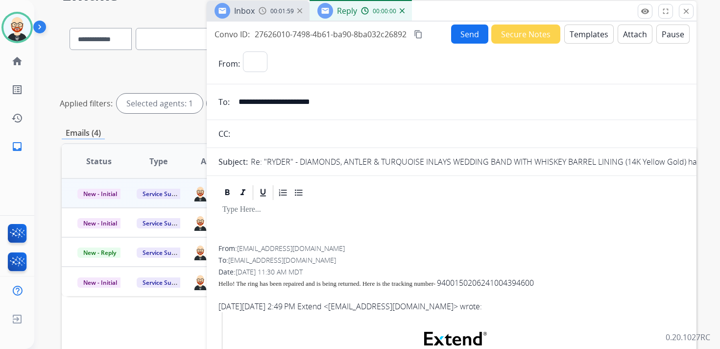
select select "**********"
click at [256, 219] on div at bounding box center [451, 223] width 466 height 44
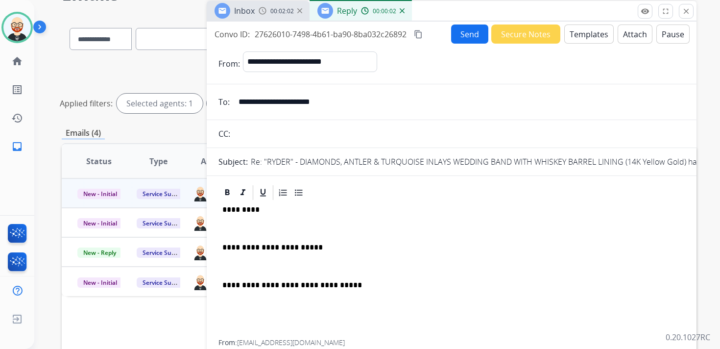
click at [242, 224] on p at bounding box center [451, 228] width 458 height 9
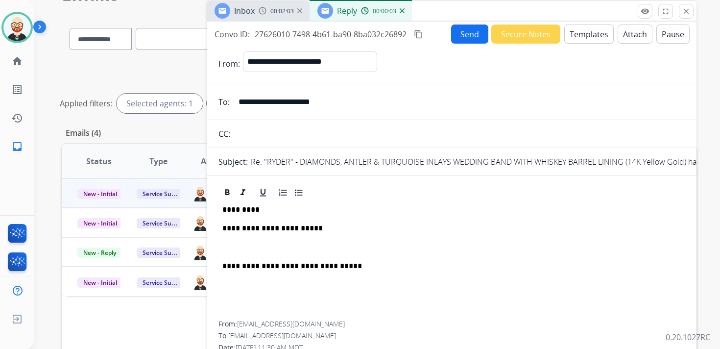
click at [236, 243] on p at bounding box center [451, 247] width 458 height 9
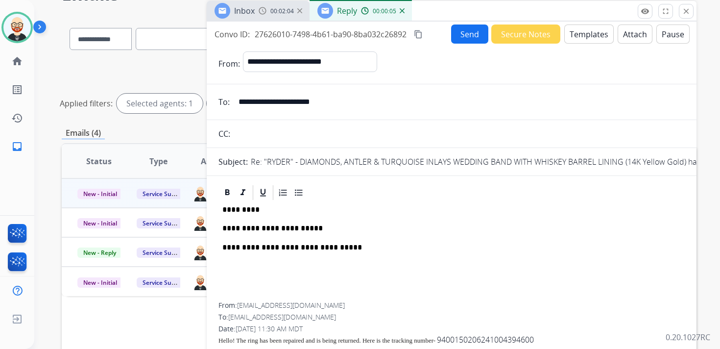
click at [456, 35] on button "Send" at bounding box center [469, 33] width 37 height 19
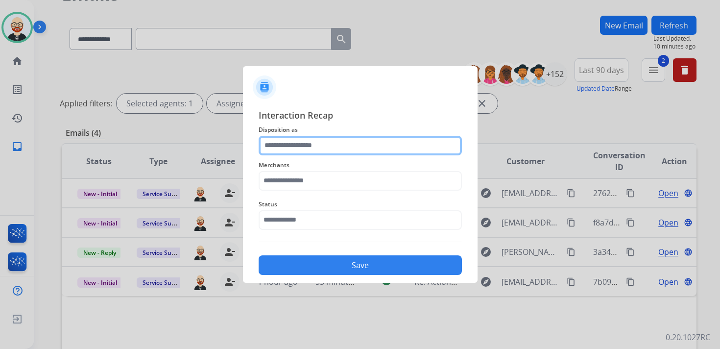
click at [301, 149] on input "text" at bounding box center [360, 146] width 203 height 20
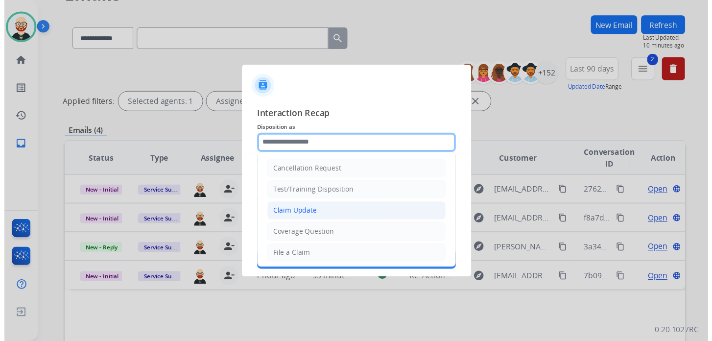
scroll to position [147, 0]
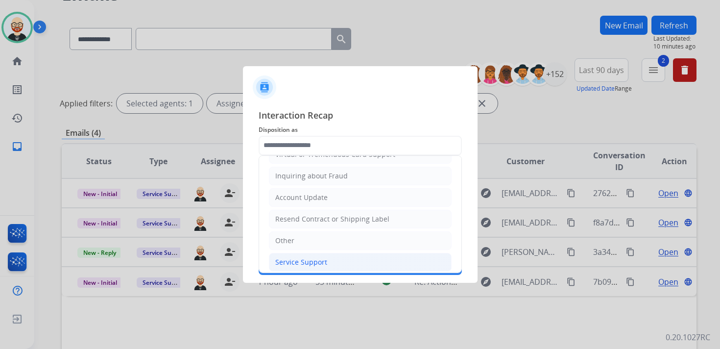
click at [297, 259] on div "Service Support" at bounding box center [301, 262] width 52 height 10
type input "**********"
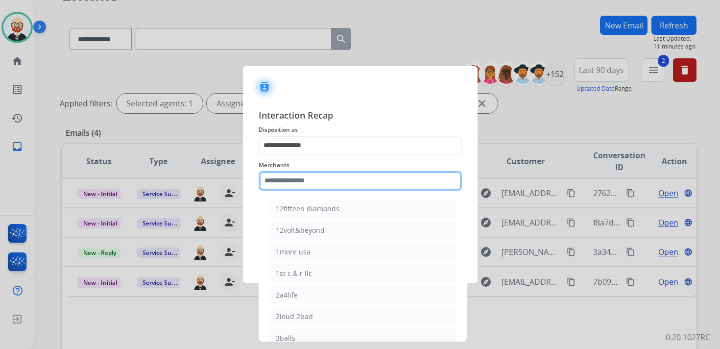
click at [296, 185] on input "text" at bounding box center [360, 181] width 203 height 20
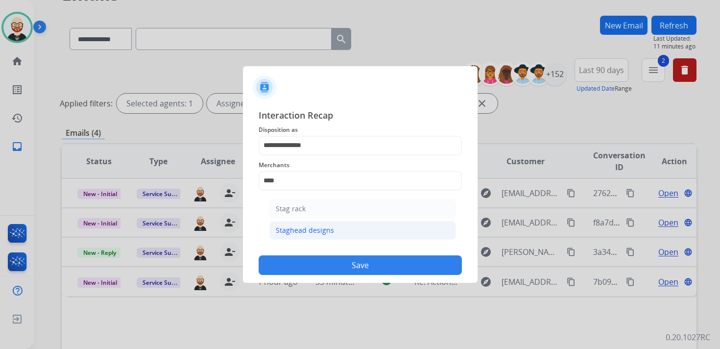
click at [303, 227] on div "Staghead designs" at bounding box center [305, 230] width 58 height 10
type input "**********"
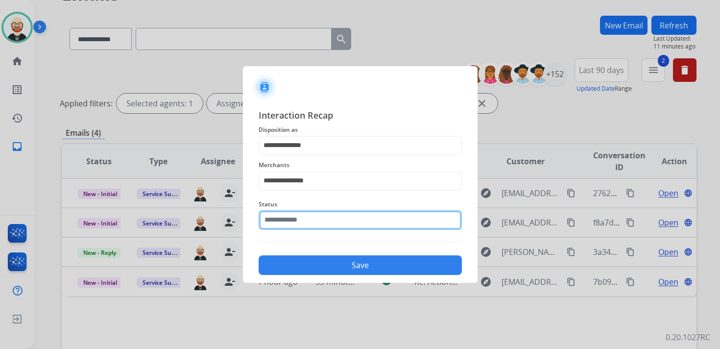
click at [298, 220] on input "text" at bounding box center [360, 220] width 203 height 20
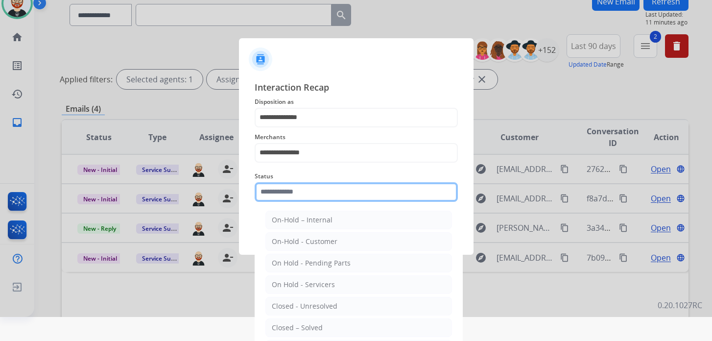
scroll to position [35, 0]
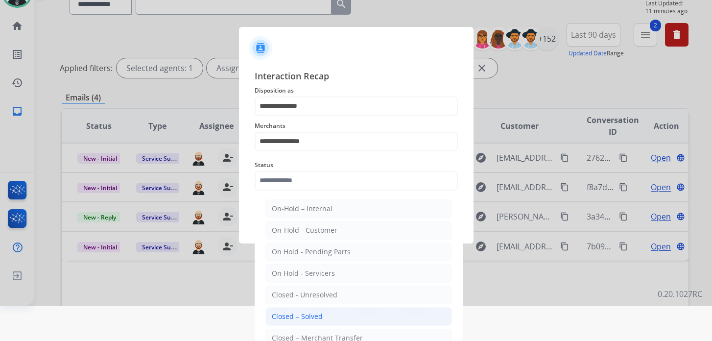
click at [301, 311] on div "Closed – Solved" at bounding box center [297, 316] width 51 height 10
type input "**********"
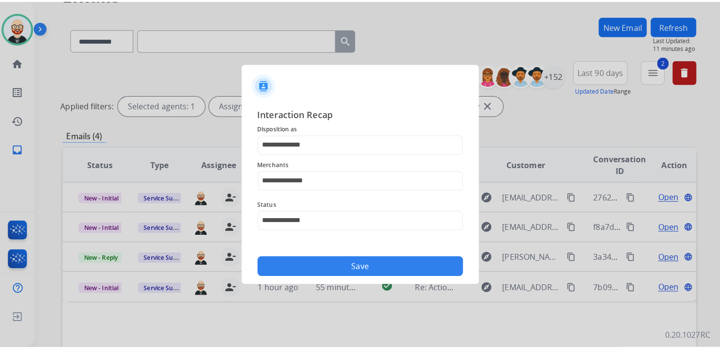
scroll to position [0, 0]
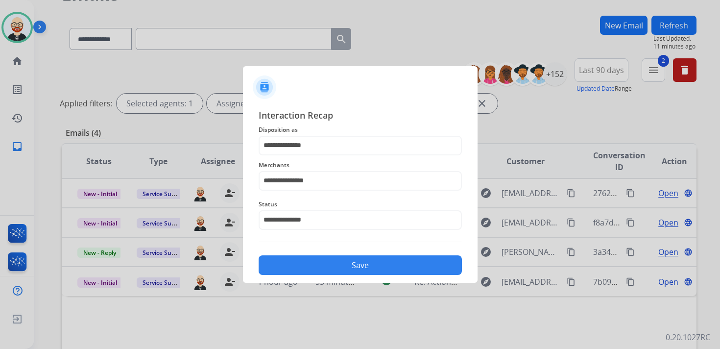
click at [303, 269] on button "Save" at bounding box center [360, 265] width 203 height 20
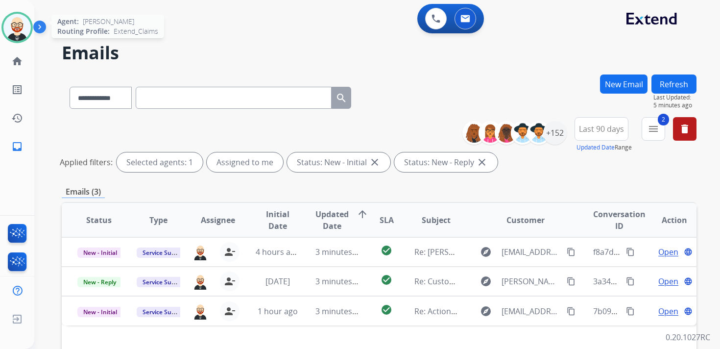
click at [17, 30] on img at bounding box center [16, 27] width 27 height 27
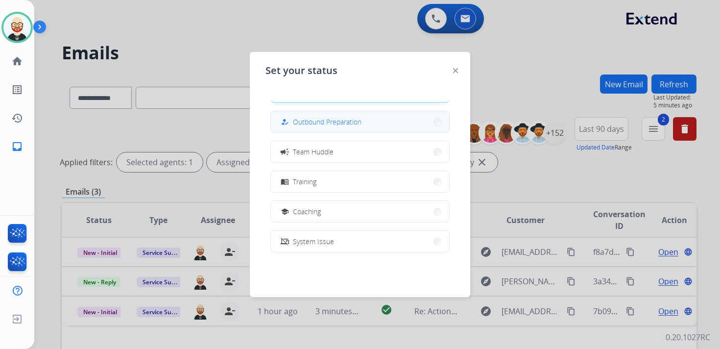
scroll to position [185, 0]
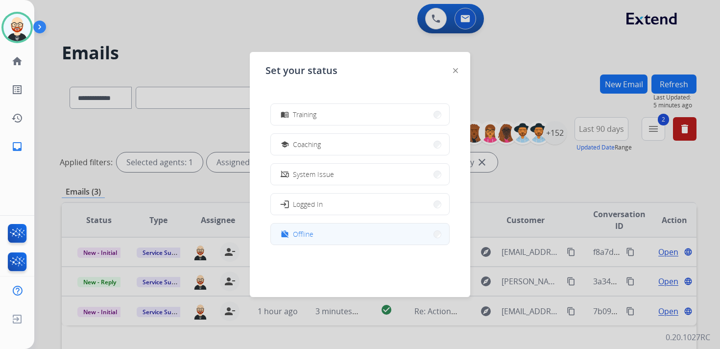
click at [313, 234] on button "work_off Offline" at bounding box center [360, 233] width 178 height 21
